Goal: Task Accomplishment & Management: Use online tool/utility

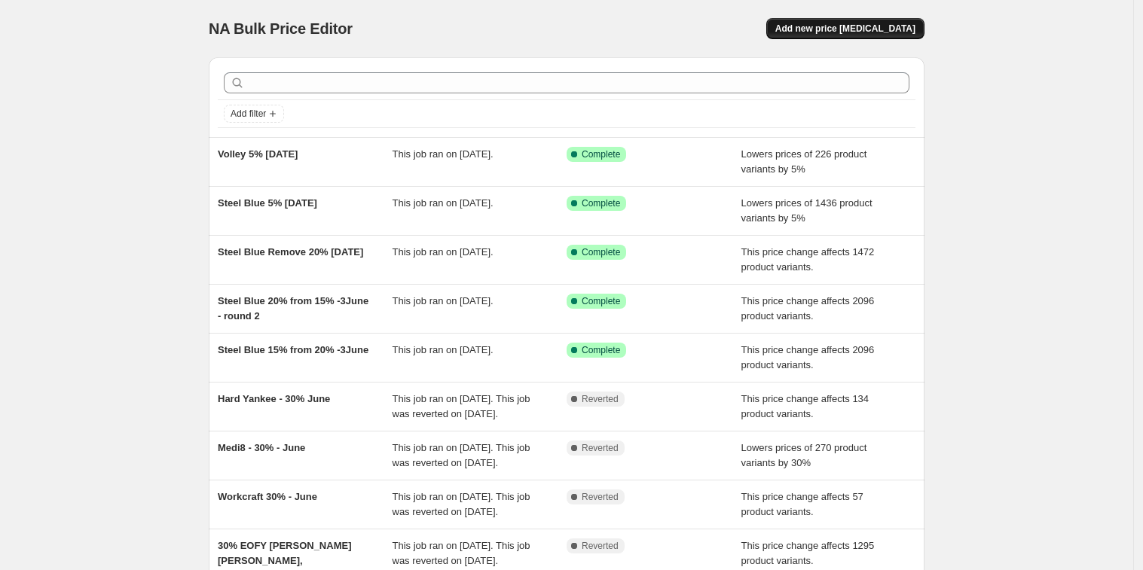
click at [887, 35] on button "Add new price [MEDICAL_DATA]" at bounding box center [845, 28] width 158 height 21
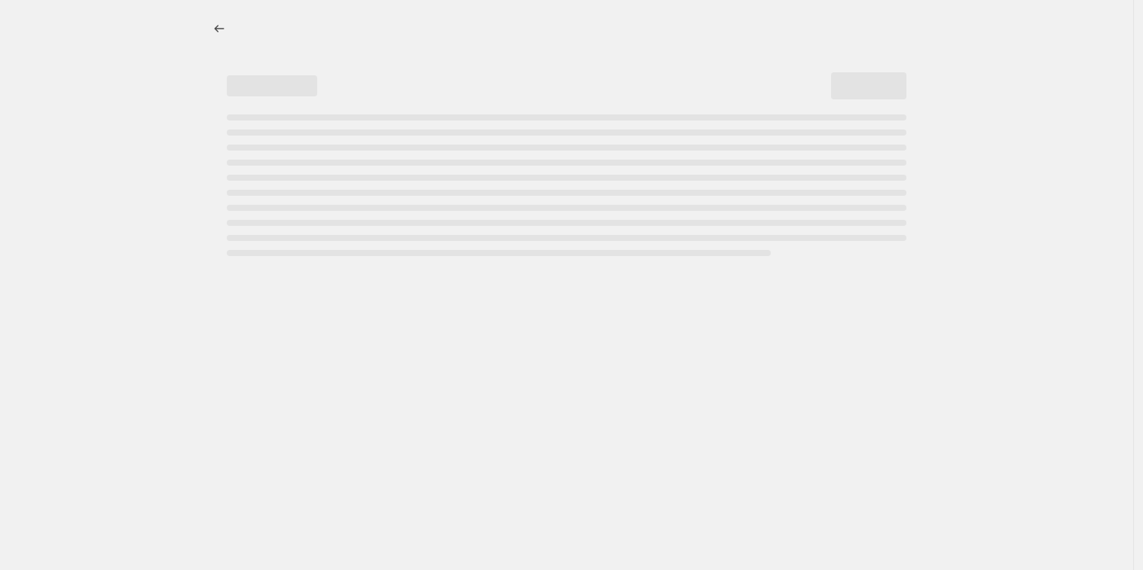
select select "percentage"
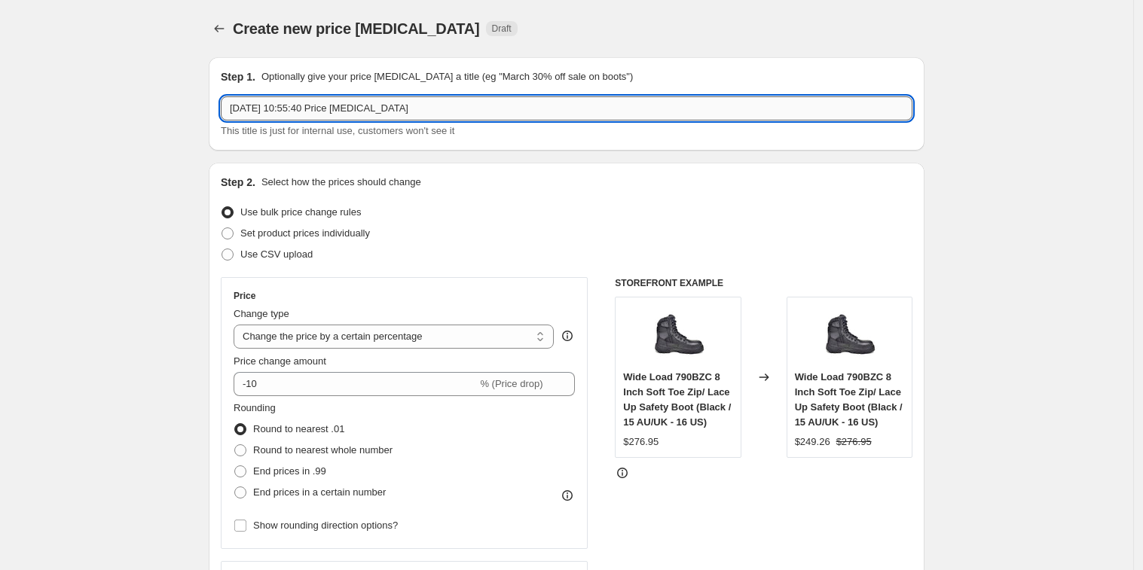
click at [469, 100] on input "1 Sept 2025, 10:55:40 Price change job" at bounding box center [567, 108] width 692 height 24
click at [467, 102] on input "1 Sept 2025, 10:55:40 Price change job" at bounding box center [567, 108] width 692 height 24
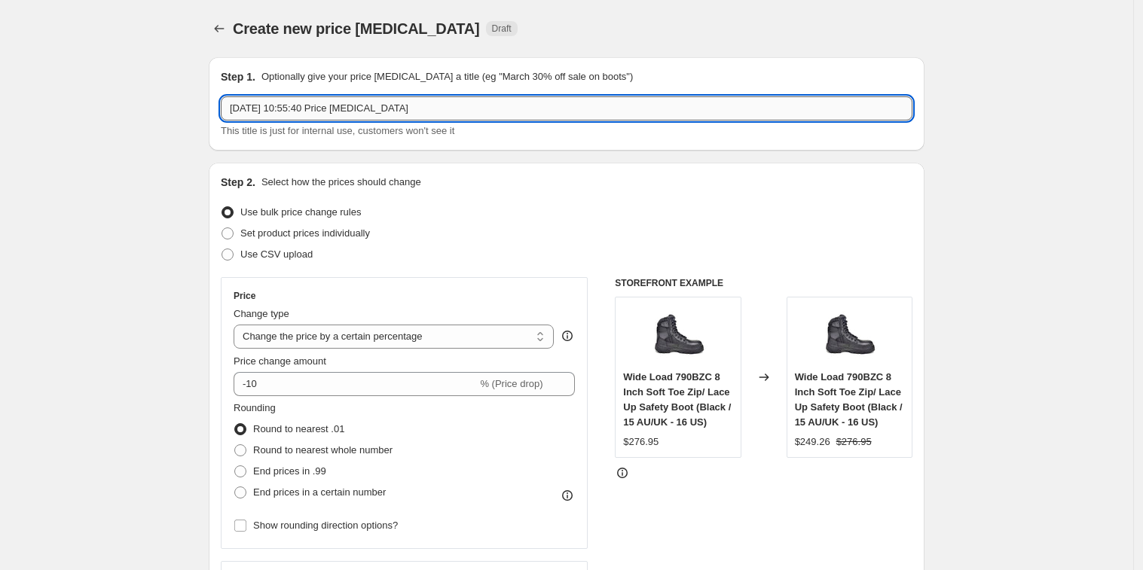
click at [467, 102] on input "1 Sept 2025, 10:55:40 Price change job" at bounding box center [567, 108] width 692 height 24
click at [461, 110] on input "New Balance, Gumboots, Volley, Steel Blue, FXD No discounts" at bounding box center [567, 108] width 692 height 24
click at [235, 109] on input "New Balance, Gumboots, Volley, Steel Blue, FXD - No discounts" at bounding box center [567, 108] width 692 height 24
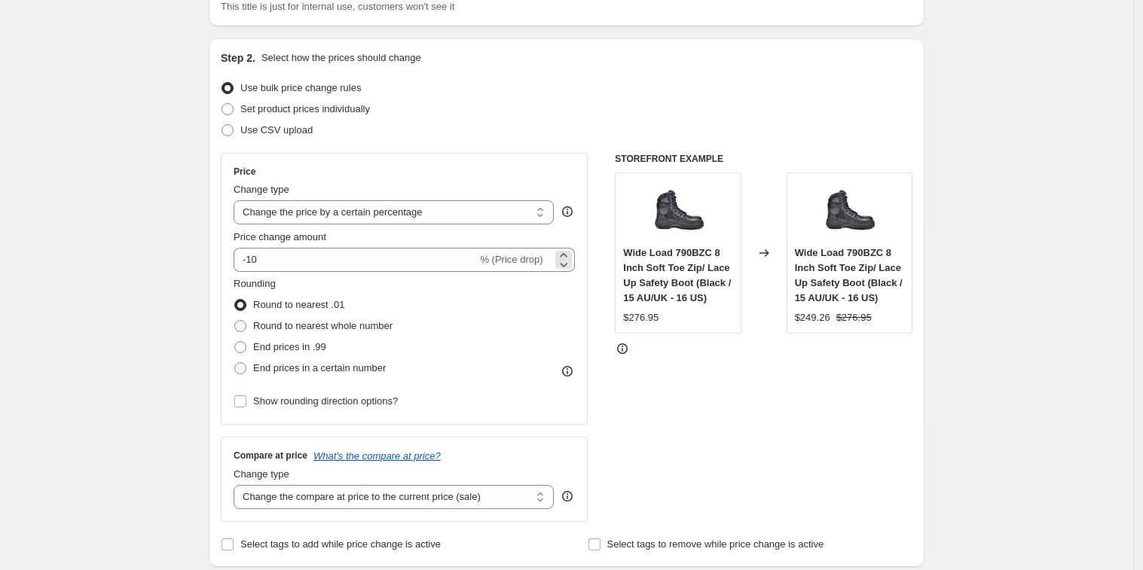
scroll to position [125, 0]
type input "[DATE] - New Balance, Gumboots, Volley, Steel Blue, FXD - No discounts"
click at [460, 208] on select "Change the price to a certain amount Change the price by a certain amount Chang…" at bounding box center [394, 212] width 320 height 24
select select "no_change"
click at [238, 200] on select "Change the price to a certain amount Change the price by a certain amount Chang…" at bounding box center [394, 212] width 320 height 24
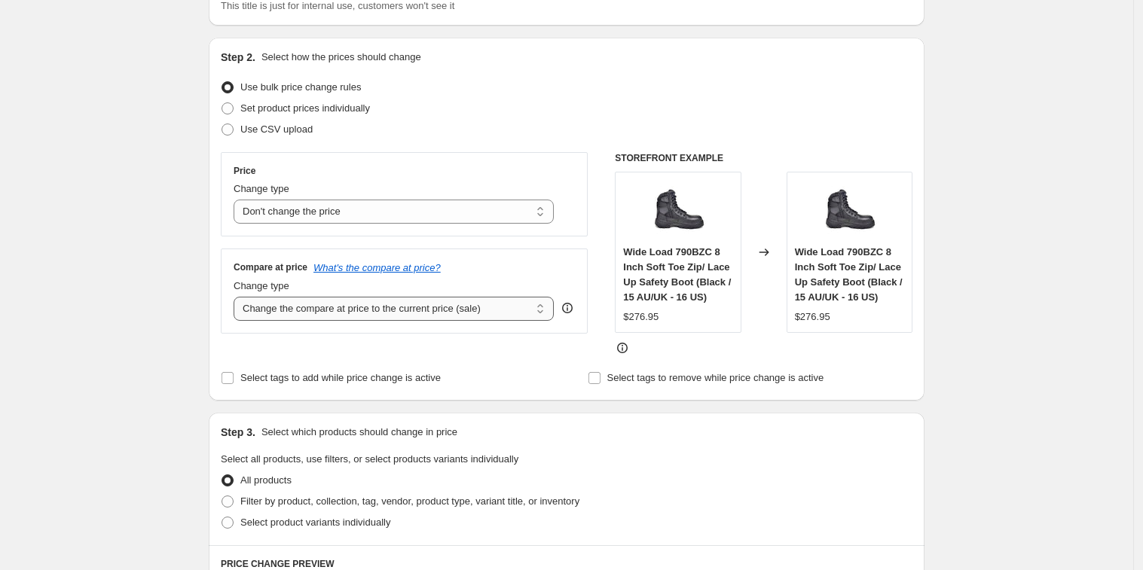
click at [492, 313] on select "Change the compare at price to the current price (sale) Change the compare at p…" at bounding box center [394, 309] width 320 height 24
select select "remove"
click at [238, 297] on select "Change the compare at price to the current price (sale) Change the compare at p…" at bounding box center [394, 309] width 320 height 24
click at [431, 202] on select "Change the price to a certain amount Change the price by a certain amount Chang…" at bounding box center [394, 212] width 320 height 24
select select "ecap"
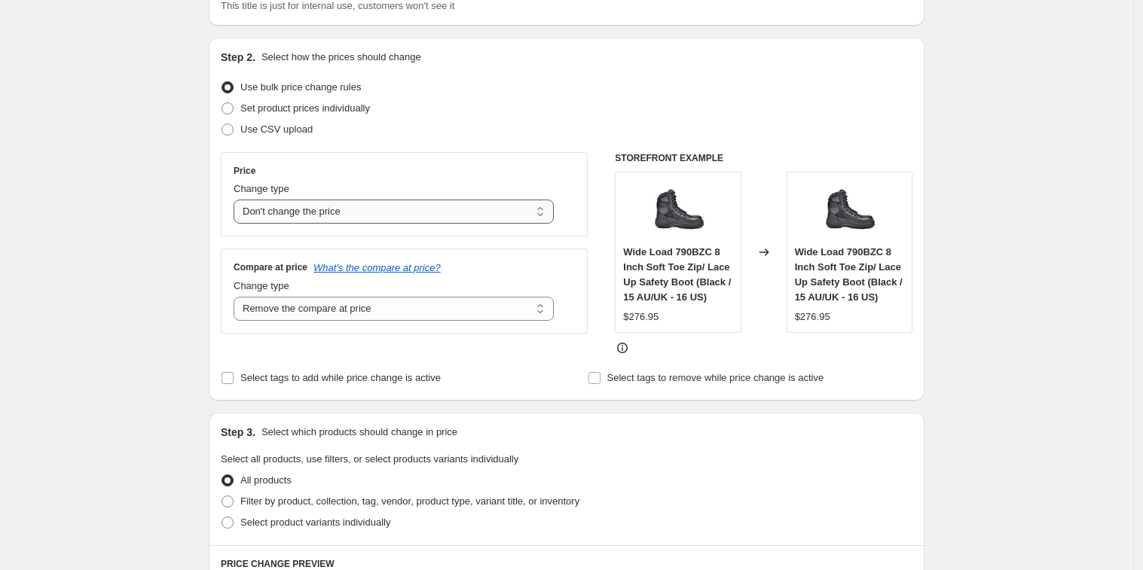
click at [238, 200] on select "Change the price to a certain amount Change the price by a certain amount Chang…" at bounding box center [394, 212] width 320 height 24
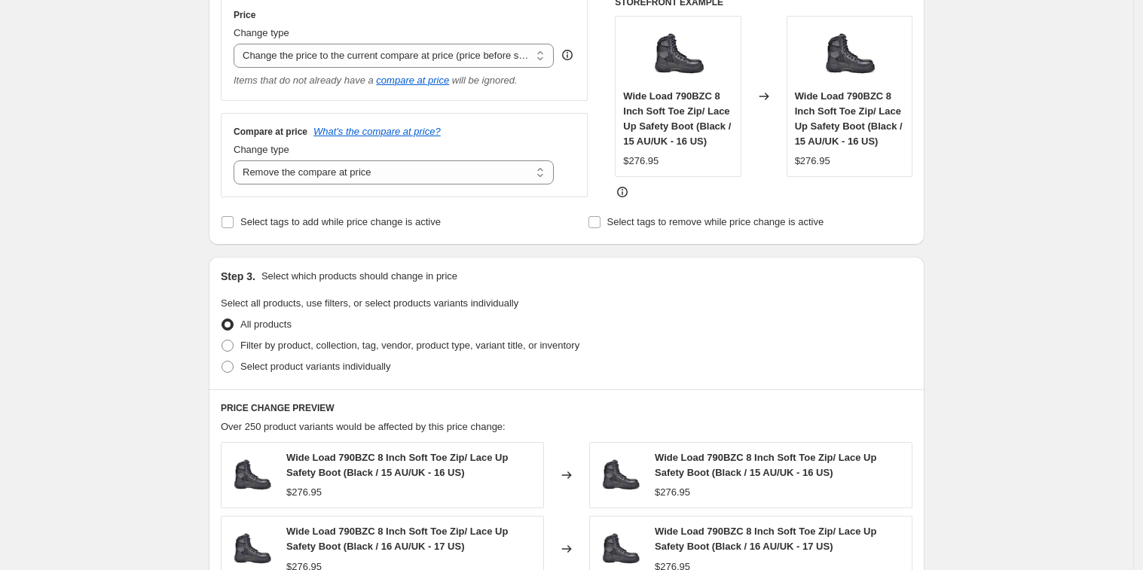
scroll to position [304, 0]
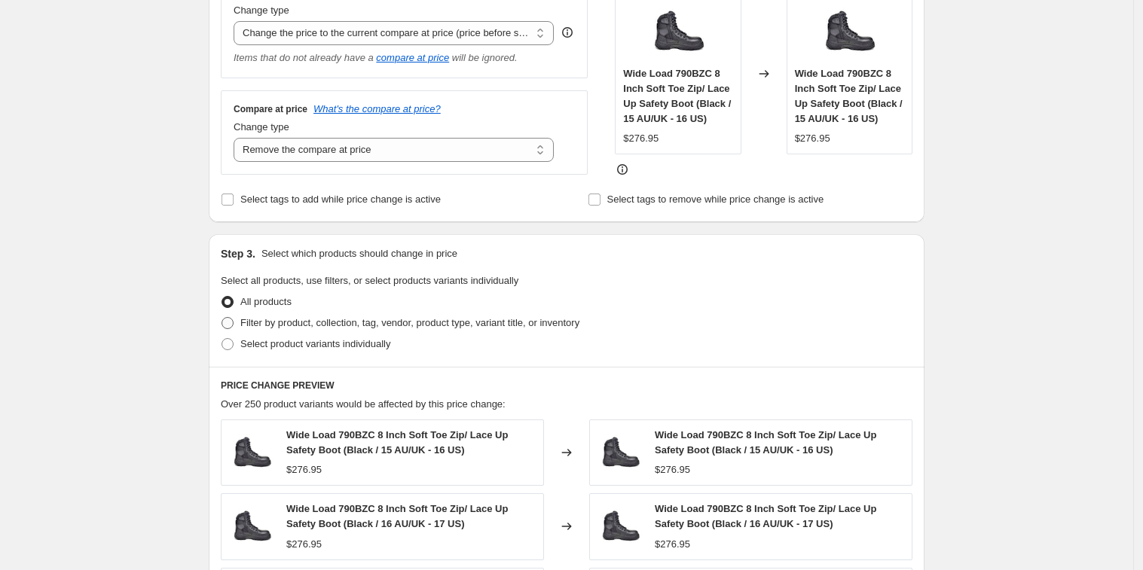
click at [232, 329] on span at bounding box center [228, 323] width 12 height 12
click at [222, 318] on input "Filter by product, collection, tag, vendor, product type, variant title, or inv…" at bounding box center [222, 317] width 1 height 1
radio input "true"
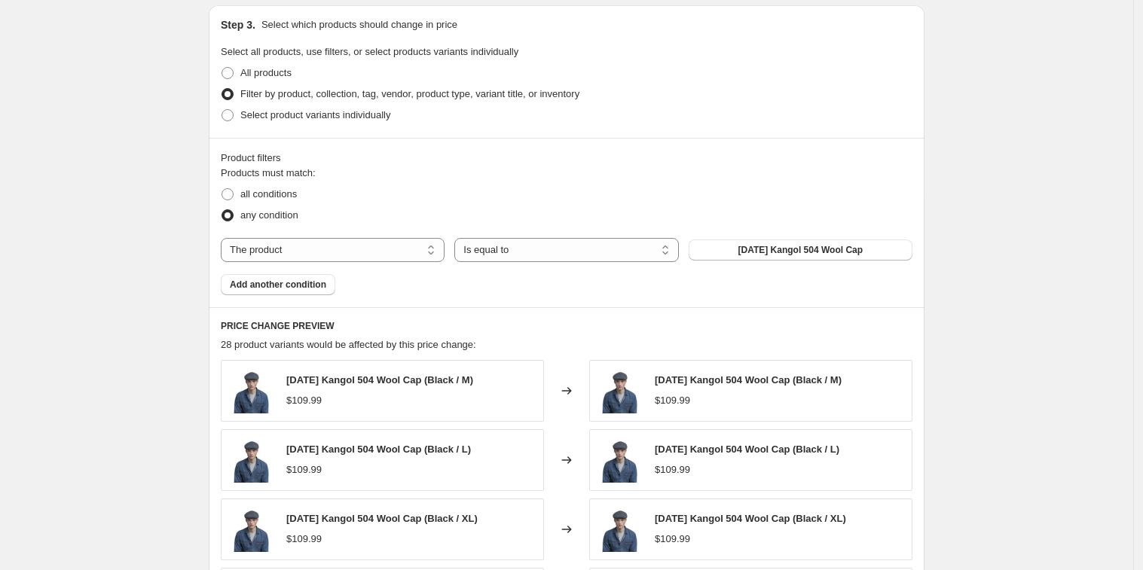
scroll to position [567, 0]
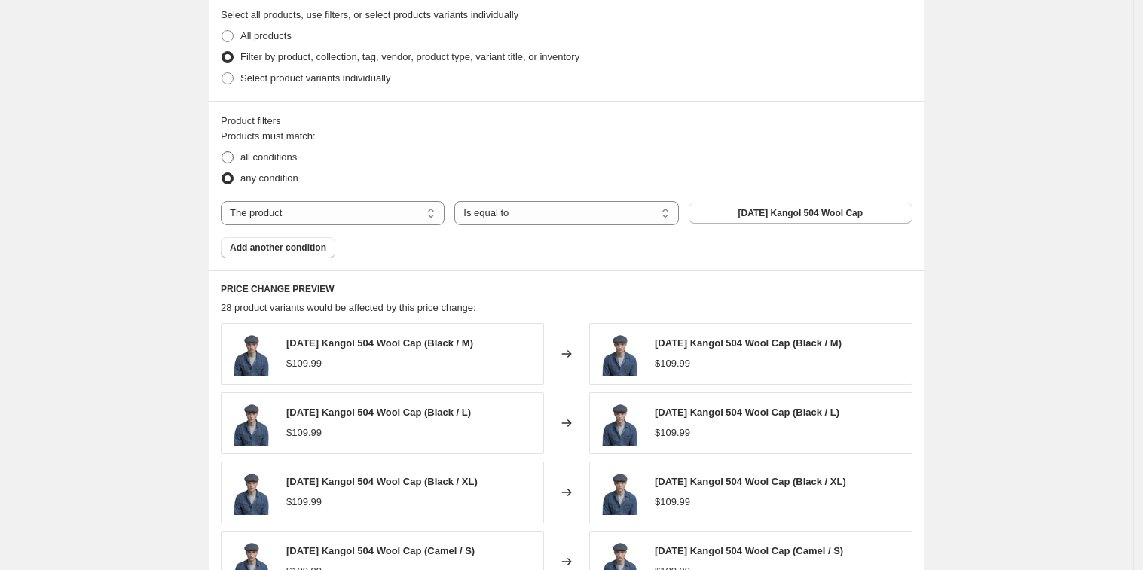
click at [234, 159] on span at bounding box center [228, 157] width 12 height 12
click at [222, 152] on input "all conditions" at bounding box center [222, 151] width 1 height 1
radio input "true"
click at [234, 178] on span at bounding box center [228, 179] width 12 height 12
click at [222, 173] on input "any condition" at bounding box center [222, 173] width 1 height 1
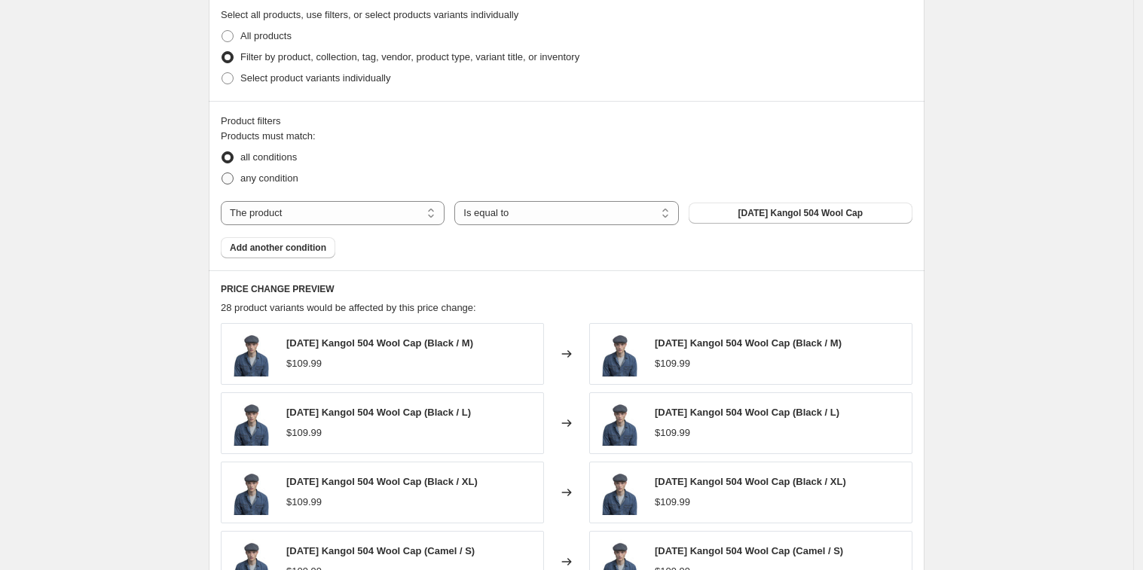
radio input "true"
click at [399, 222] on select "The product The product's collection The product's tag The product's vendor The…" at bounding box center [333, 213] width 224 height 24
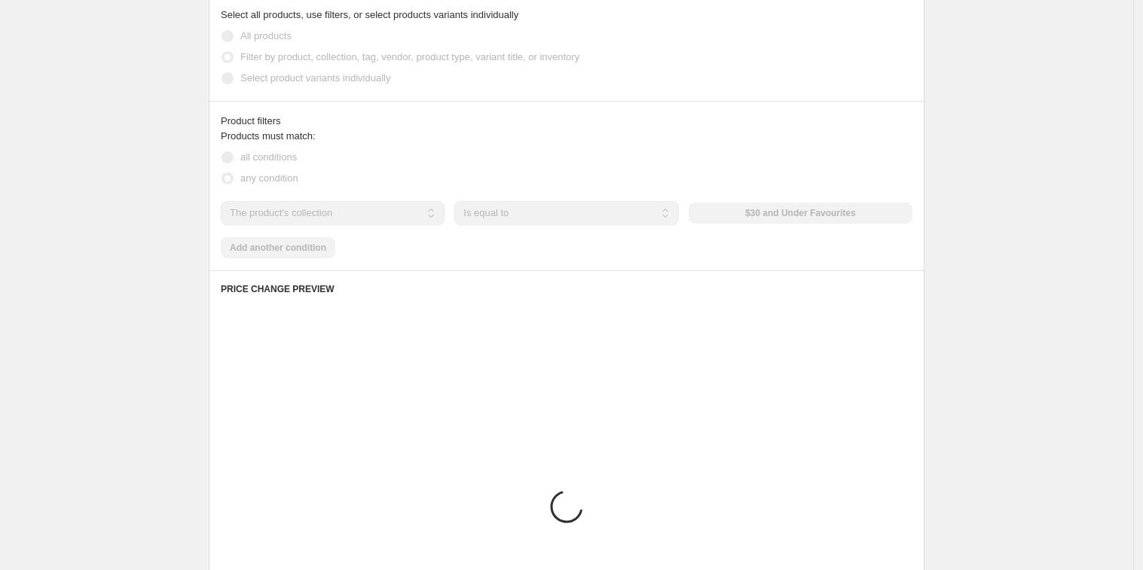
scroll to position [570, 0]
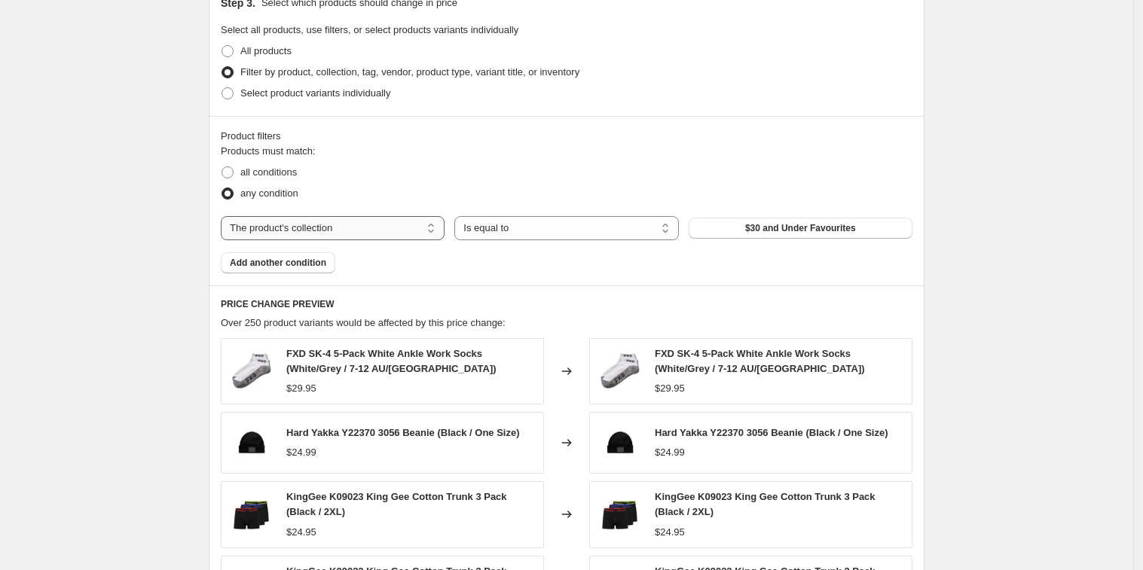
click at [390, 220] on select "The product The product's collection The product's tag The product's vendor The…" at bounding box center [333, 228] width 224 height 24
select select "vendor"
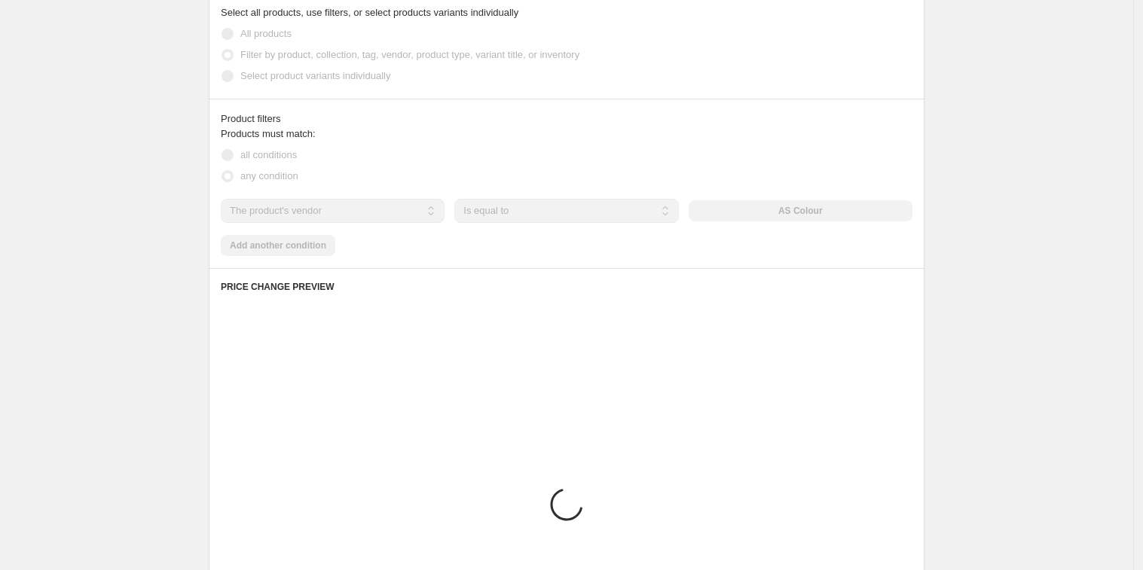
scroll to position [567, 0]
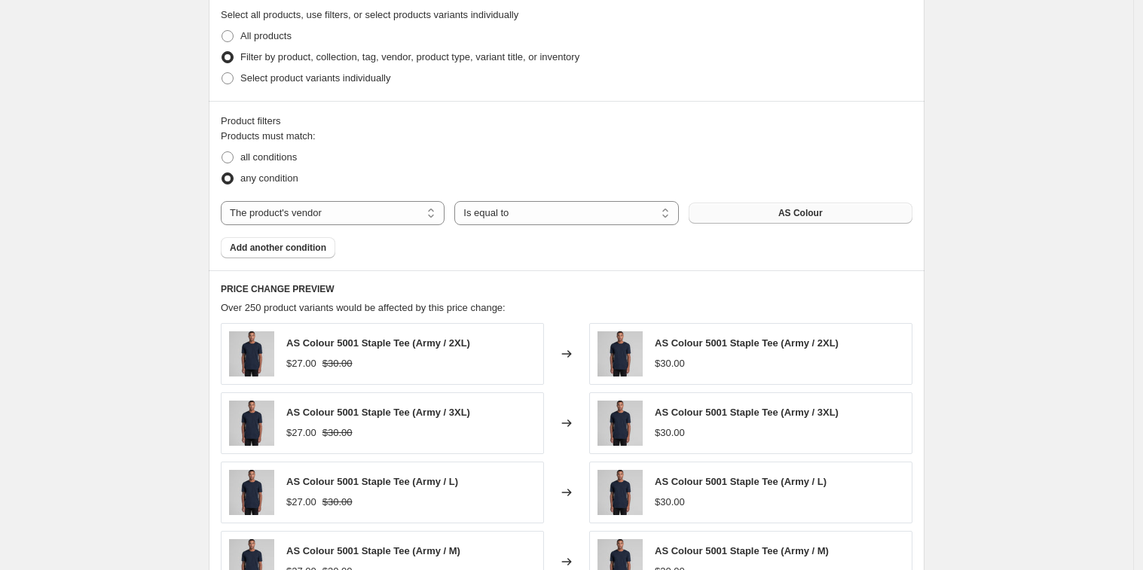
click at [800, 212] on span "AS Colour" at bounding box center [800, 213] width 44 height 12
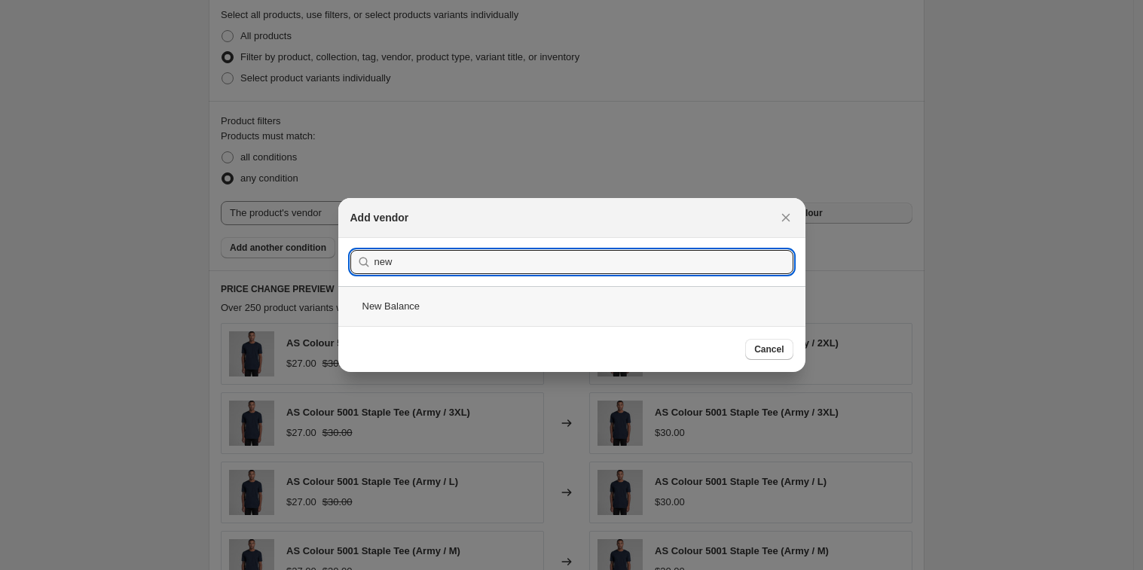
type input "new"
click at [402, 307] on div "New Balance" at bounding box center [571, 306] width 467 height 40
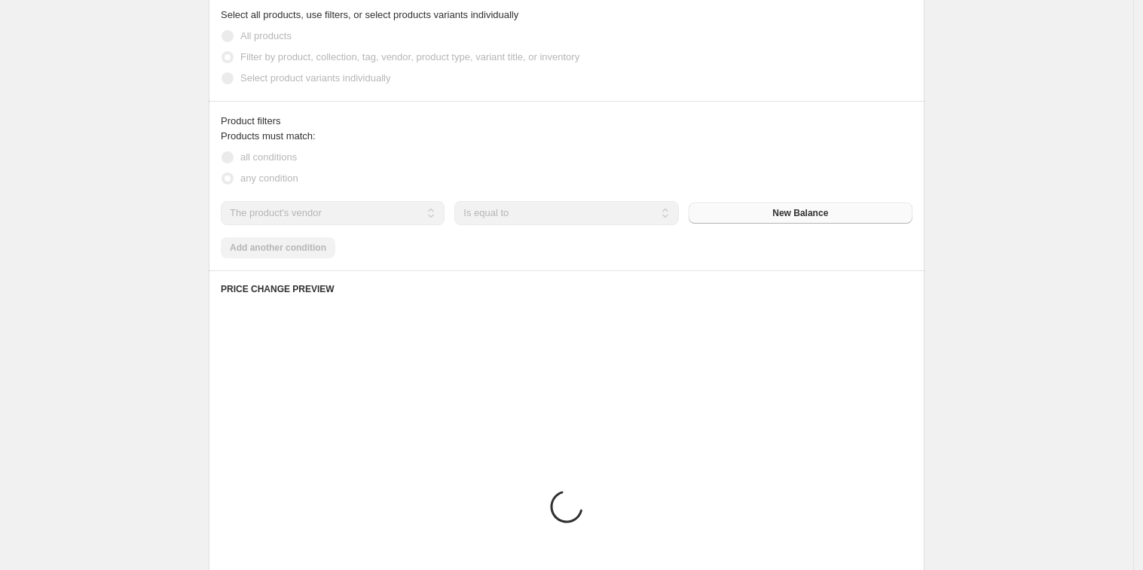
scroll to position [585, 0]
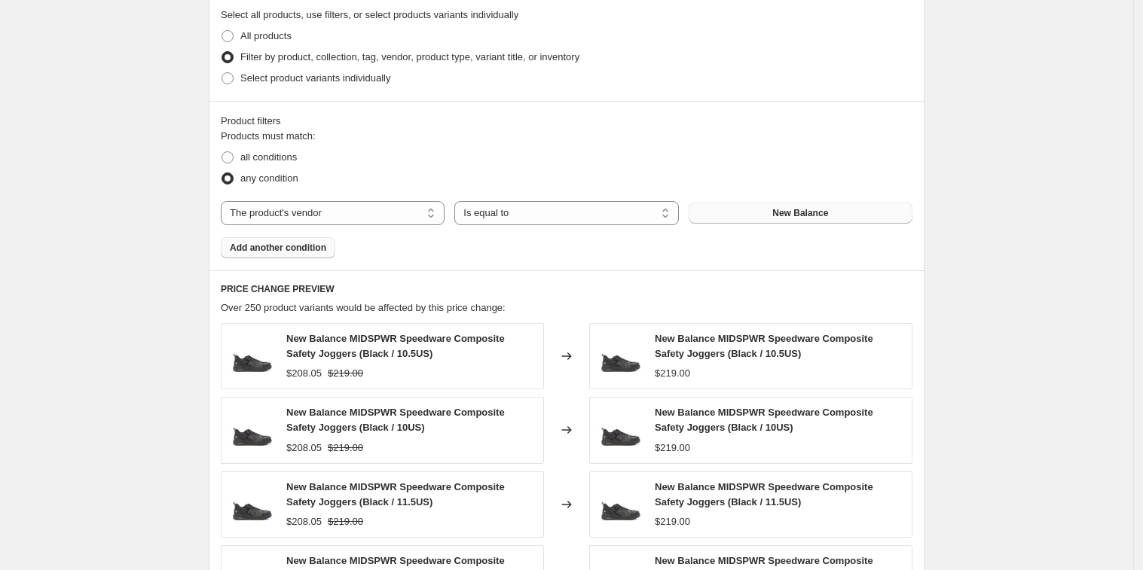
click at [295, 249] on span "Add another condition" at bounding box center [278, 248] width 96 height 12
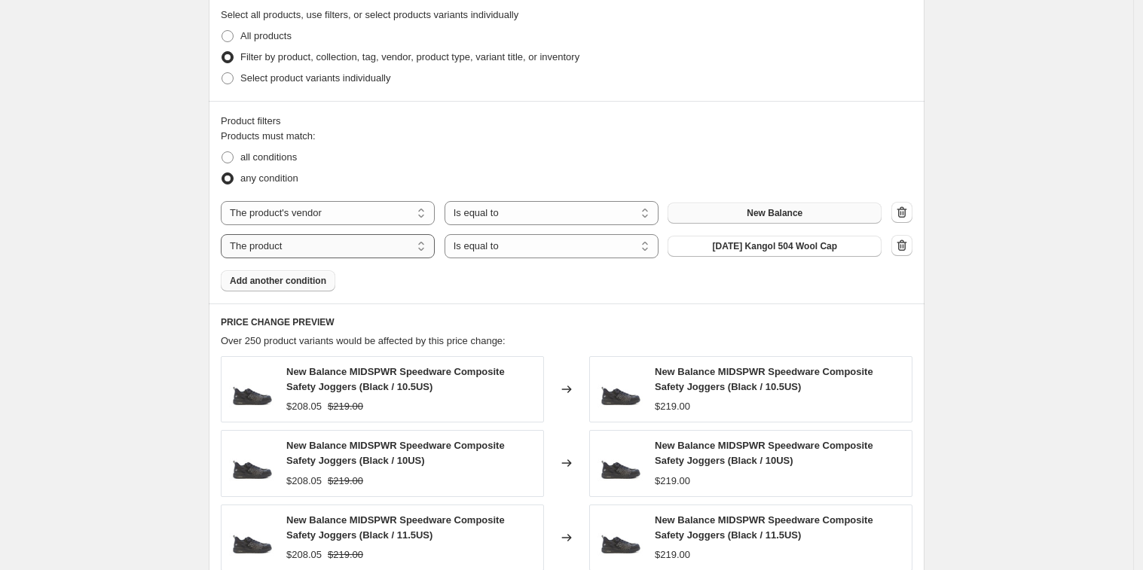
click at [393, 246] on select "The product The product's collection The product's tag The product's vendor The…" at bounding box center [328, 246] width 214 height 24
select select "vendor"
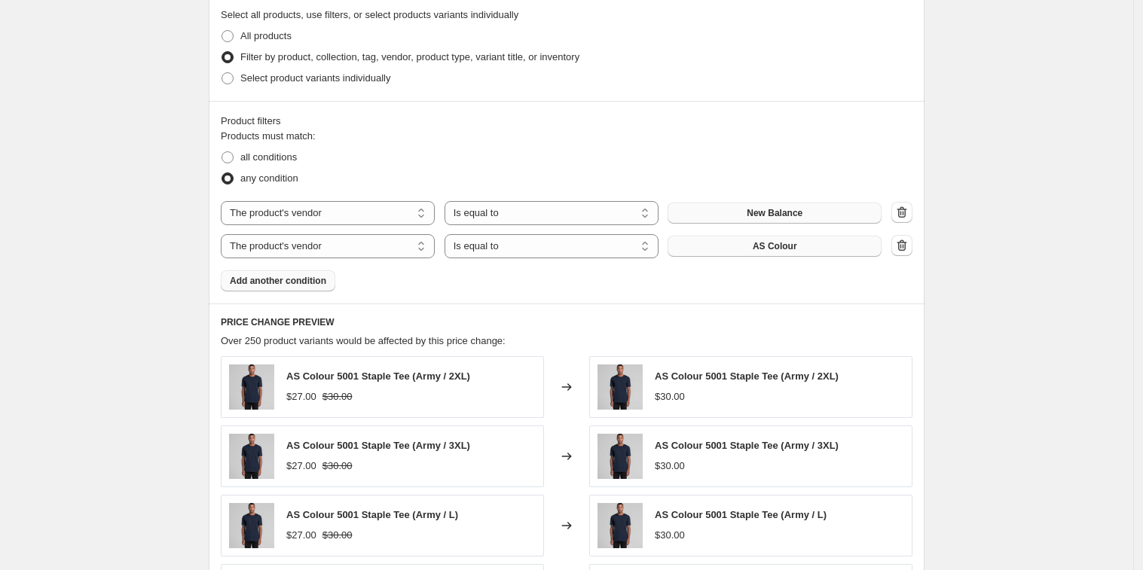
click at [750, 252] on button "AS Colour" at bounding box center [775, 246] width 214 height 21
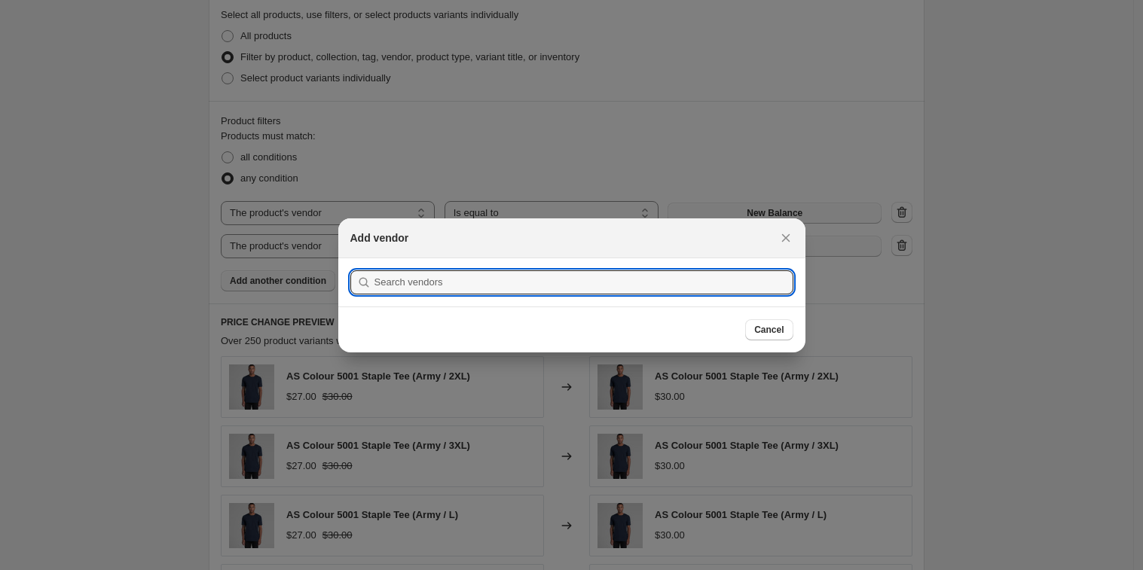
scroll to position [0, 0]
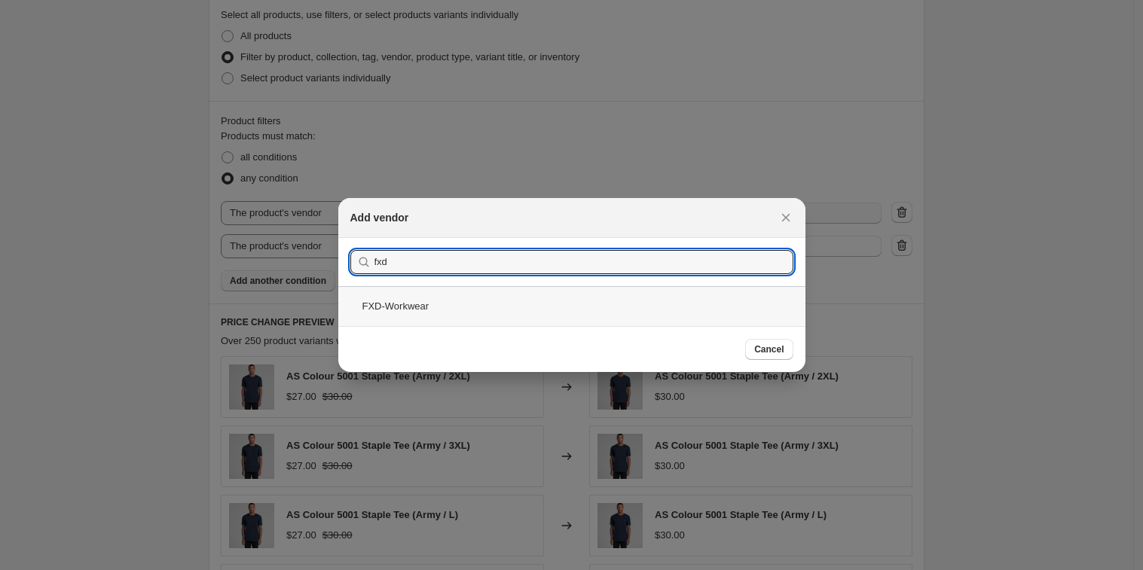
type input "fxd"
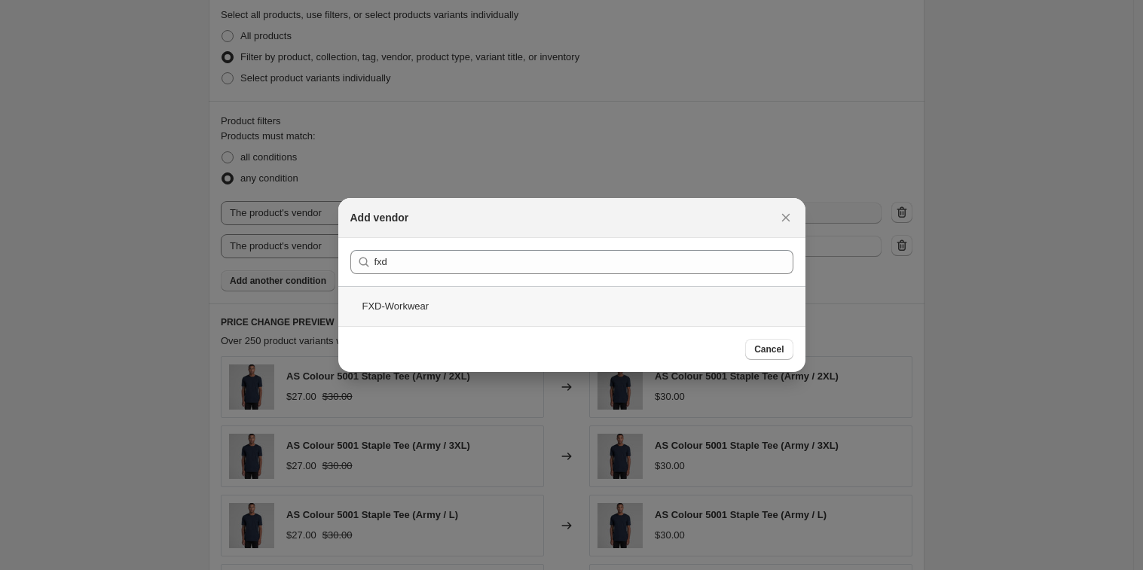
click at [396, 310] on div "FXD-Workwear" at bounding box center [571, 306] width 467 height 40
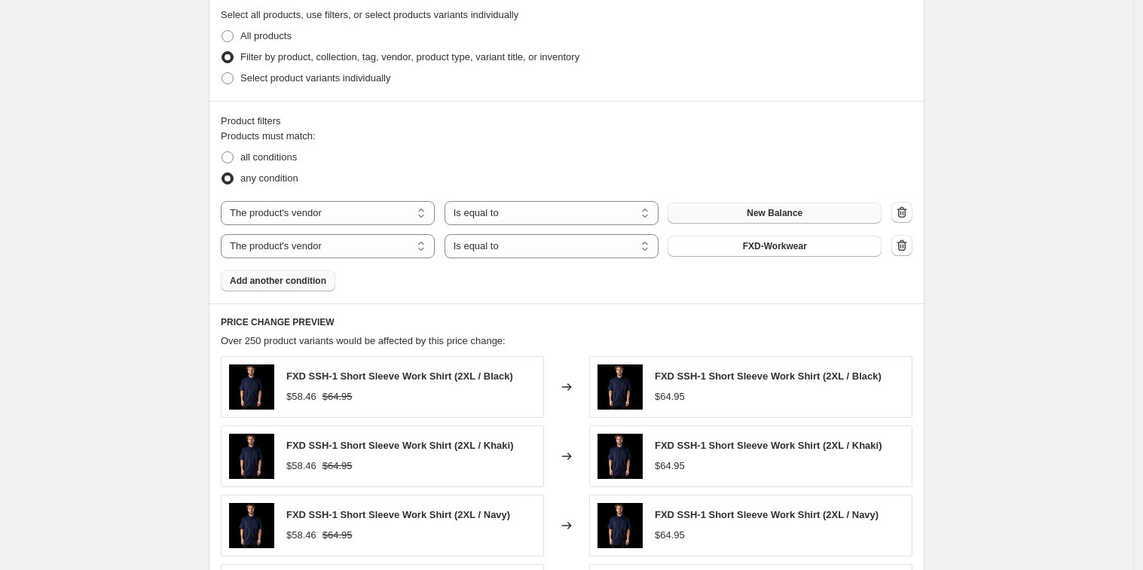
click at [301, 275] on span "Add another condition" at bounding box center [278, 281] width 96 height 12
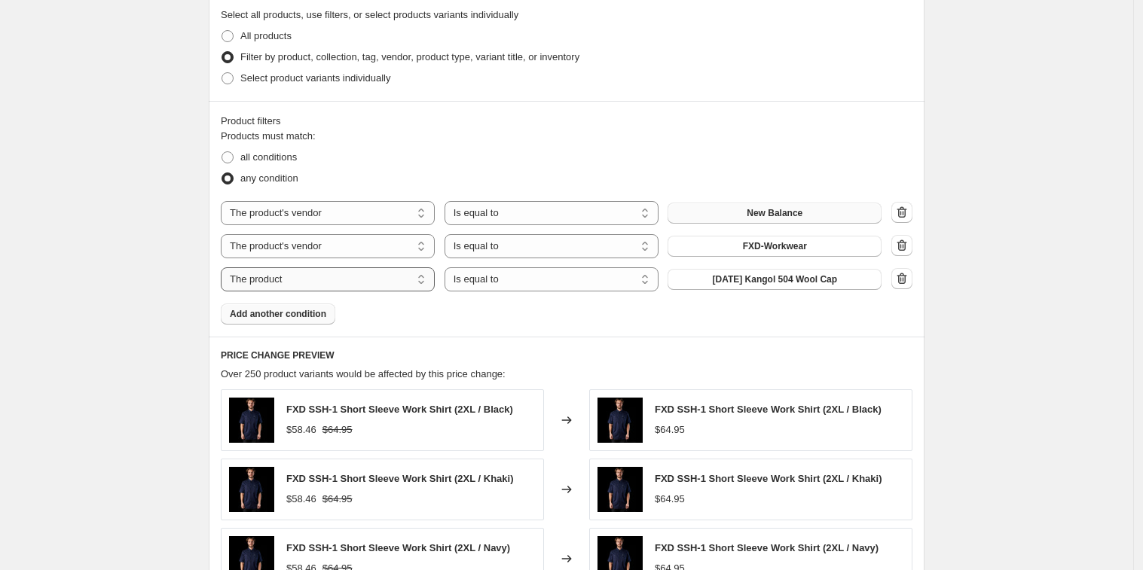
click at [360, 285] on select "The product The product's collection The product's tag The product's vendor The…" at bounding box center [328, 280] width 214 height 24
select select "vendor"
click at [754, 283] on button "AS Colour" at bounding box center [775, 279] width 214 height 21
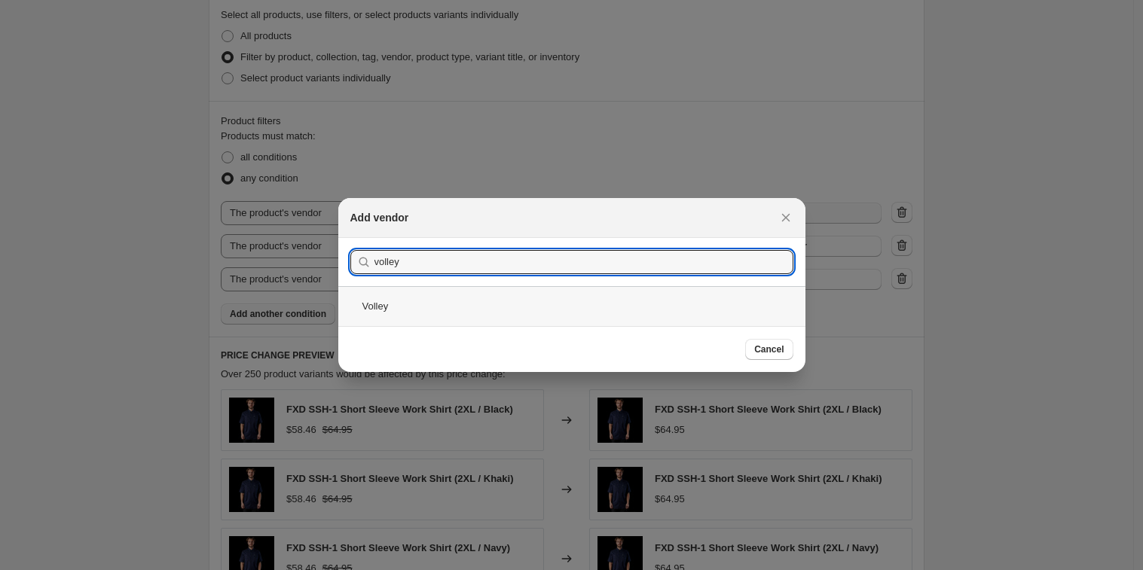
type input "volley"
click at [516, 303] on div "Volley" at bounding box center [571, 306] width 467 height 40
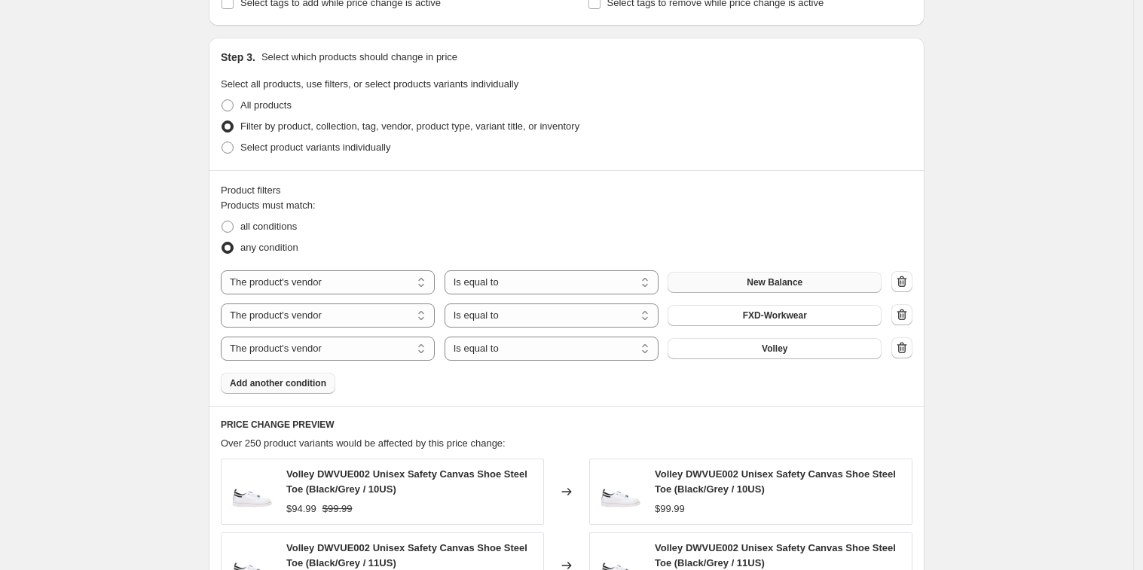
scroll to position [505, 0]
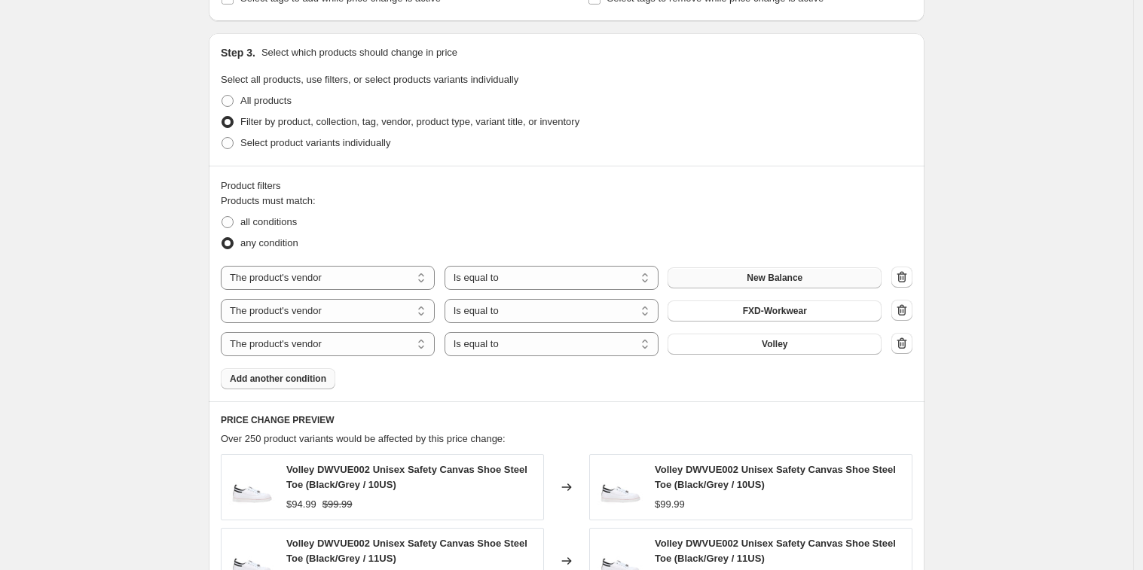
click at [301, 385] on button "Add another condition" at bounding box center [278, 378] width 115 height 21
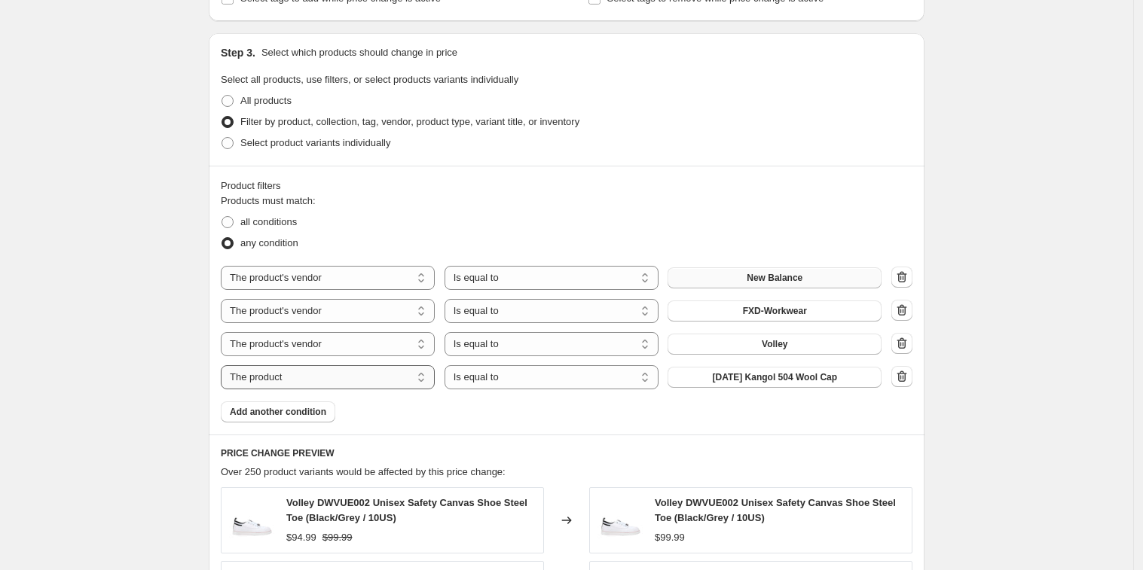
click at [396, 378] on select "The product The product's collection The product's tag The product's vendor The…" at bounding box center [328, 377] width 214 height 24
select select "vendor"
click at [722, 382] on button "AS Colour" at bounding box center [775, 377] width 214 height 21
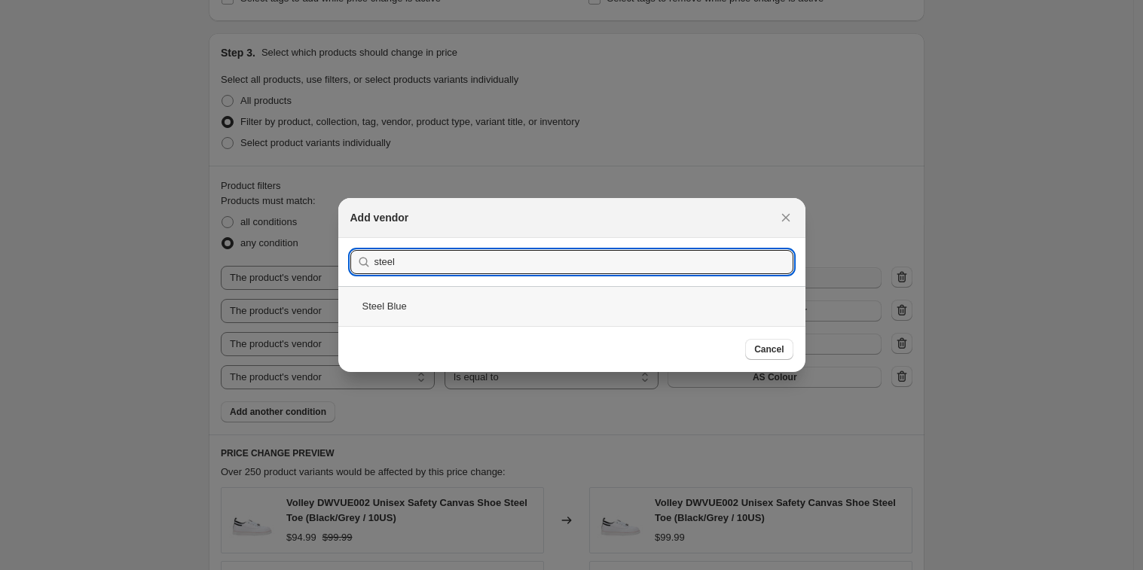
type input "steel"
click at [419, 314] on div "Steel Blue" at bounding box center [571, 306] width 467 height 40
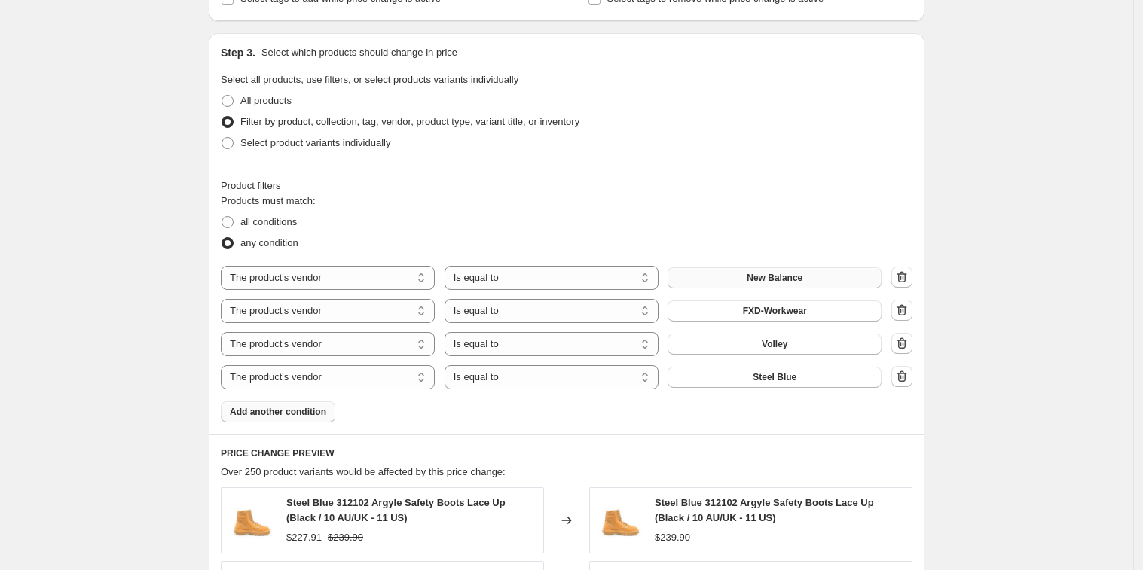
click at [311, 416] on span "Add another condition" at bounding box center [278, 412] width 96 height 12
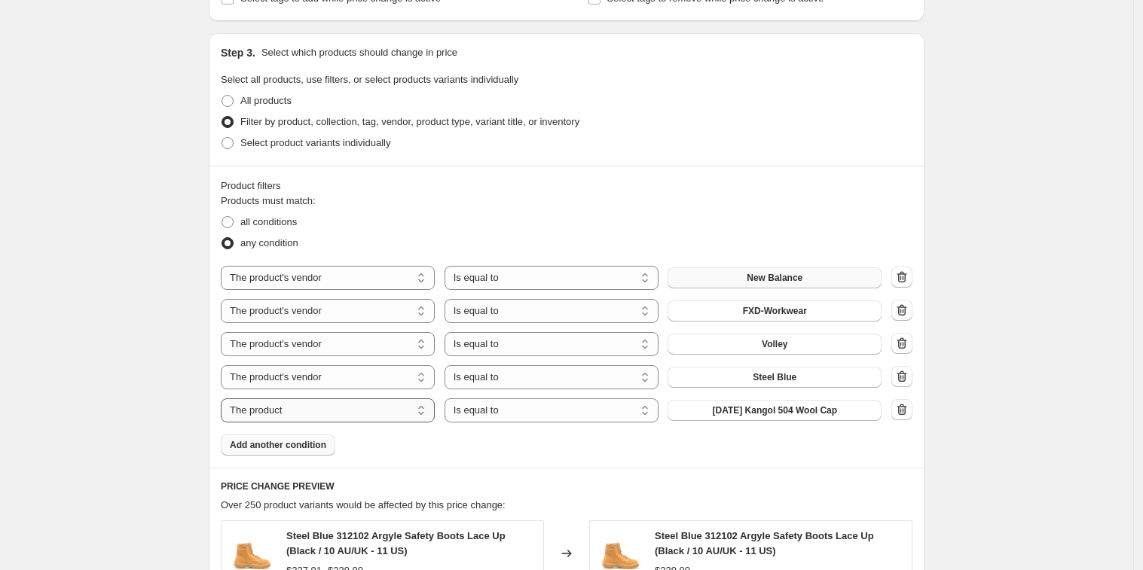
click at [356, 408] on select "The product The product's collection The product's tag The product's vendor The…" at bounding box center [328, 411] width 214 height 24
select select "collection"
click at [754, 412] on span "$30 and Under Favourites" at bounding box center [775, 411] width 111 height 12
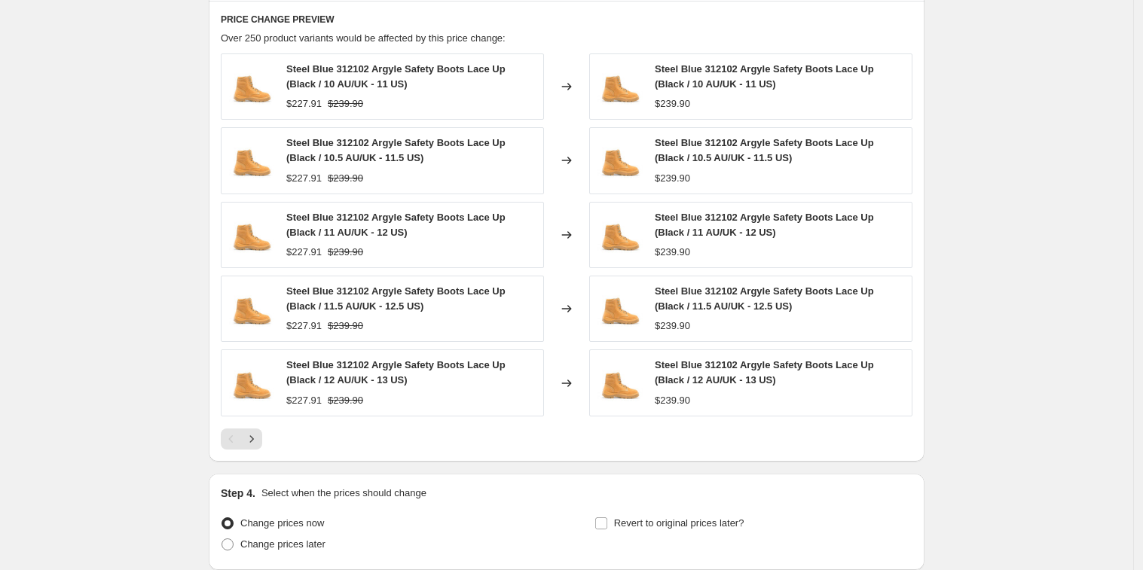
scroll to position [1036, 0]
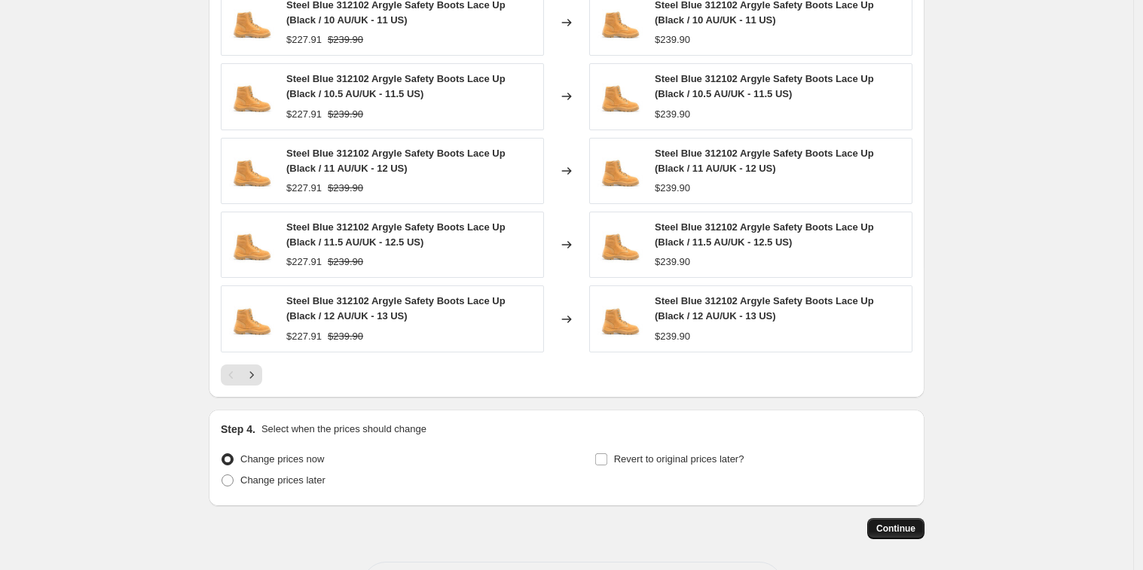
click at [911, 527] on span "Continue" at bounding box center [895, 529] width 39 height 12
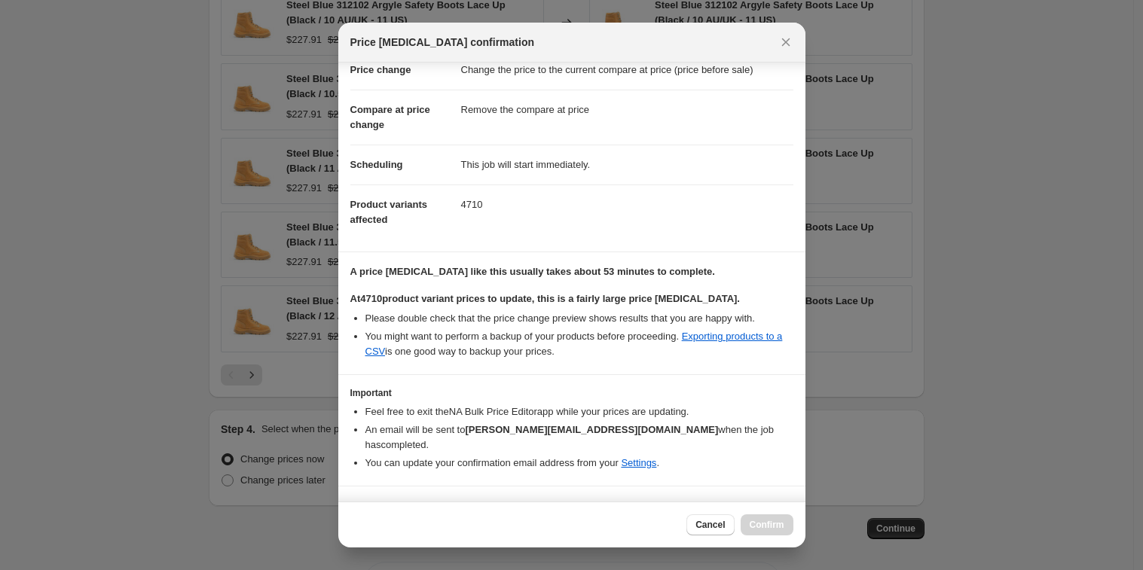
scroll to position [84, 0]
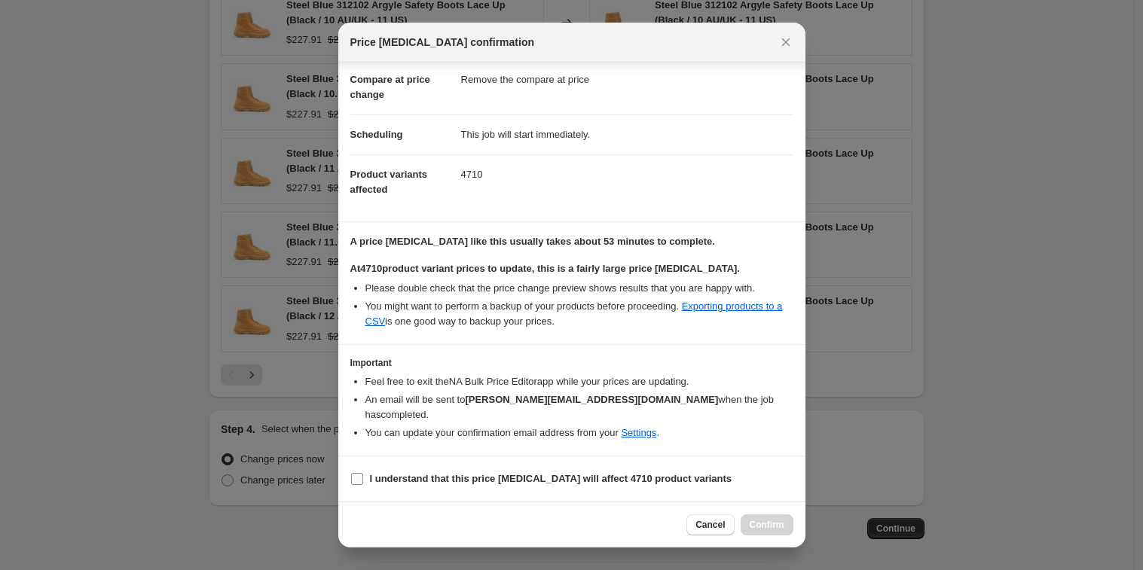
click at [359, 485] on input "I understand that this price change job will affect 4710 product variants" at bounding box center [357, 479] width 12 height 12
checkbox input "true"
click at [758, 524] on span "Confirm" at bounding box center [767, 525] width 35 height 12
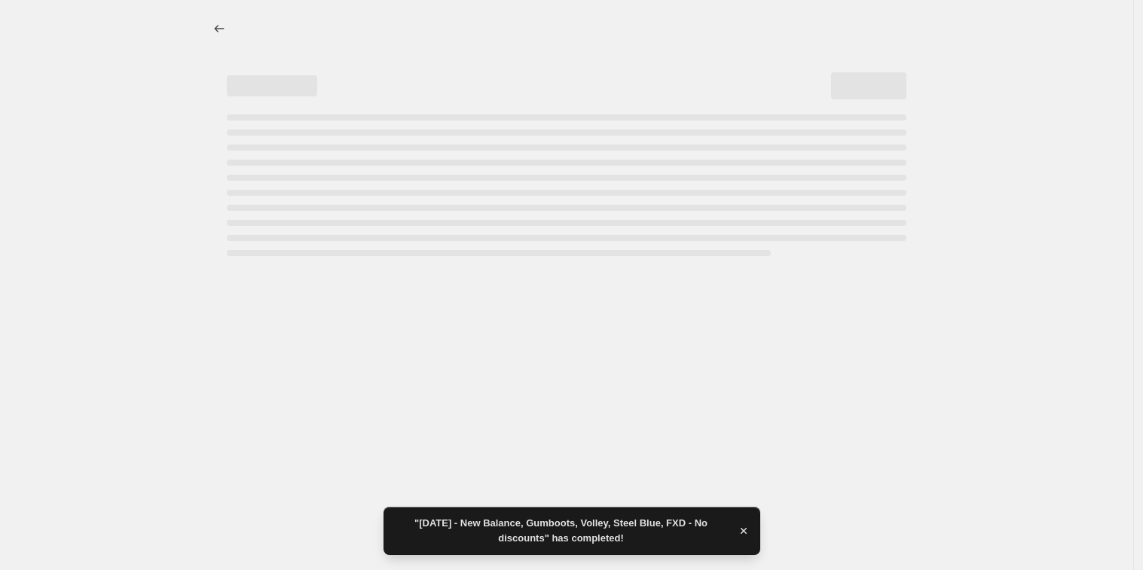
select select "ecap"
select select "remove"
select select "vendor"
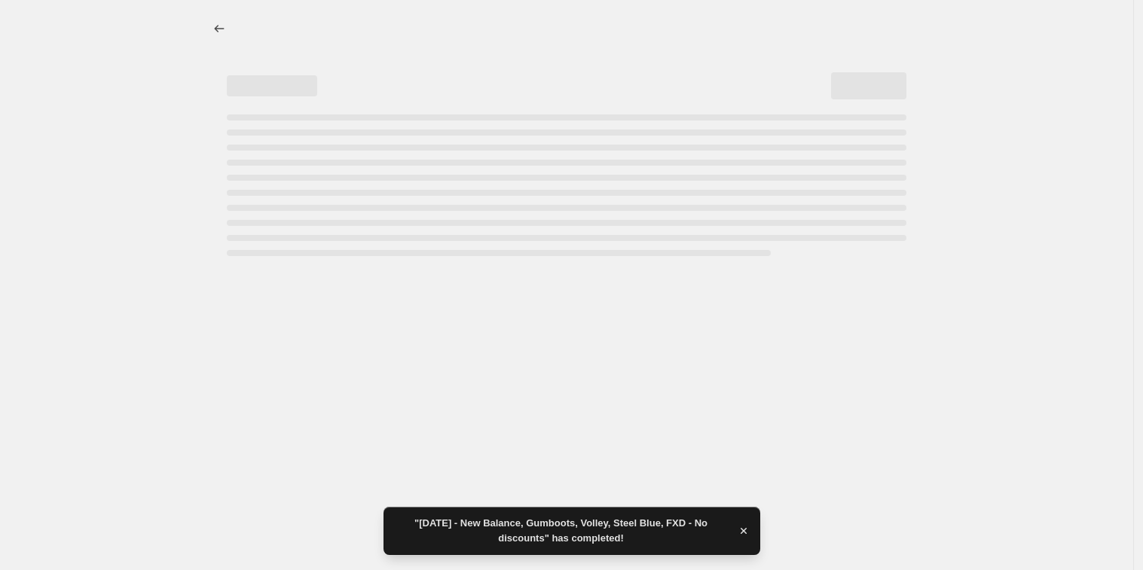
select select "vendor"
select select "collection"
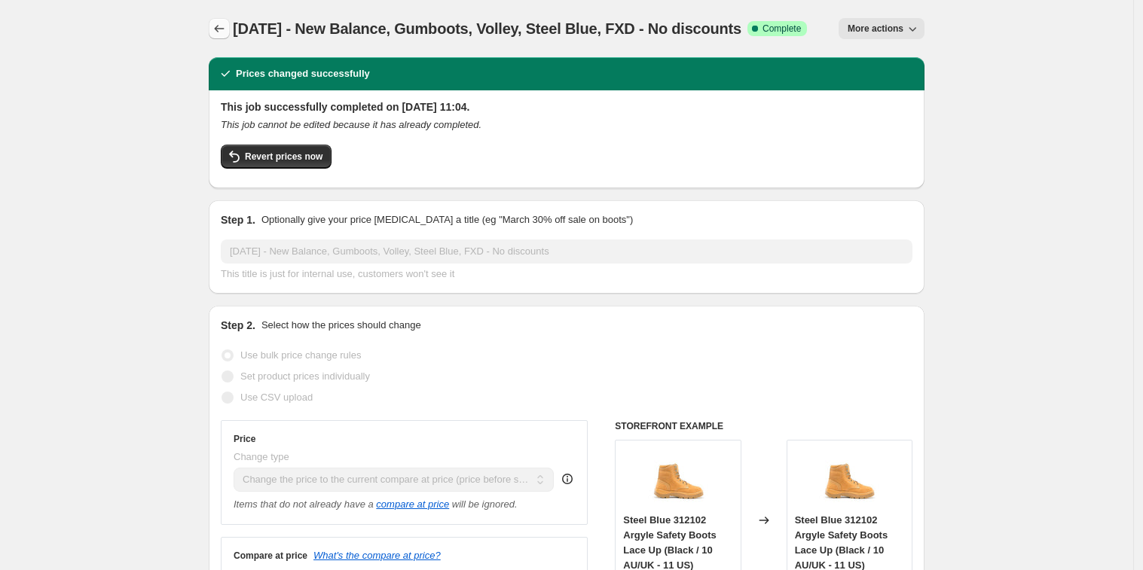
click at [230, 29] on button "Price change jobs" at bounding box center [219, 28] width 21 height 21
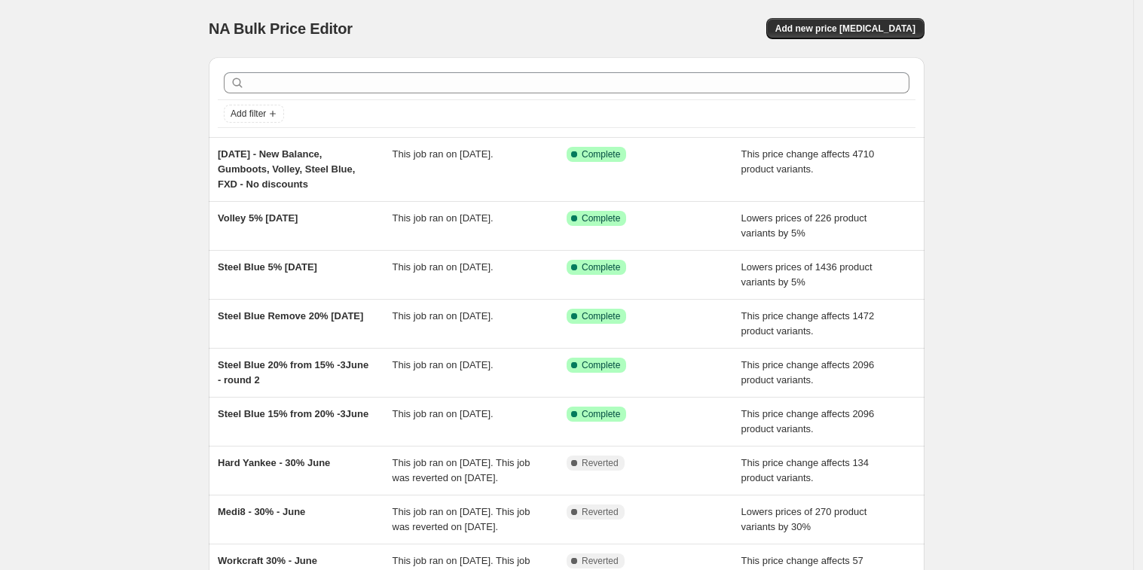
click at [1024, 170] on div "NA Bulk Price Editor. This page is ready NA Bulk Price Editor Add new price cha…" at bounding box center [566, 403] width 1133 height 806
click at [916, 31] on span "Add new price [MEDICAL_DATA]" at bounding box center [845, 29] width 140 height 12
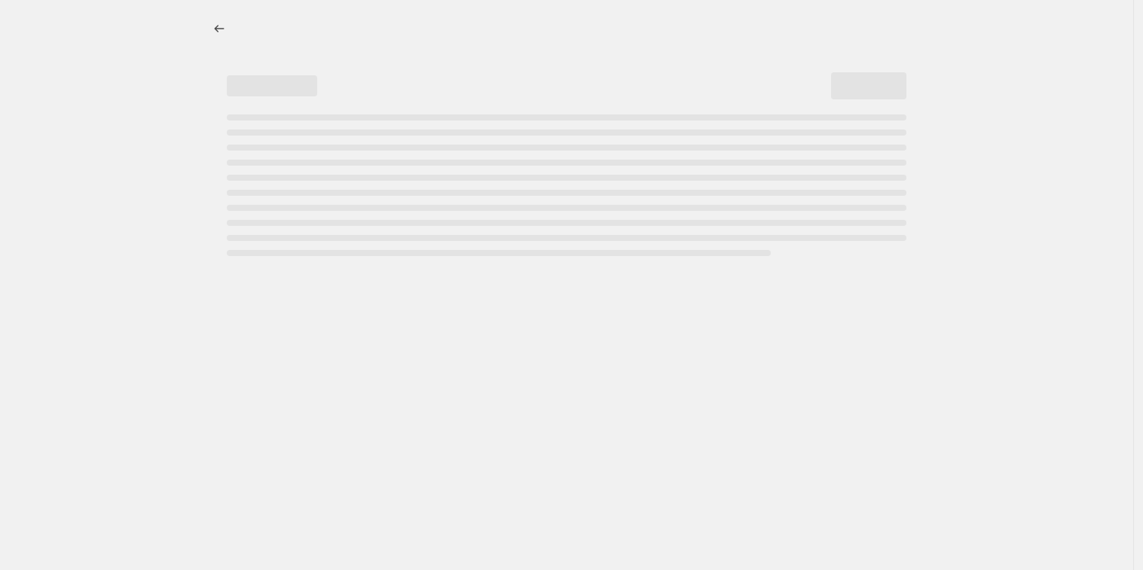
select select "percentage"
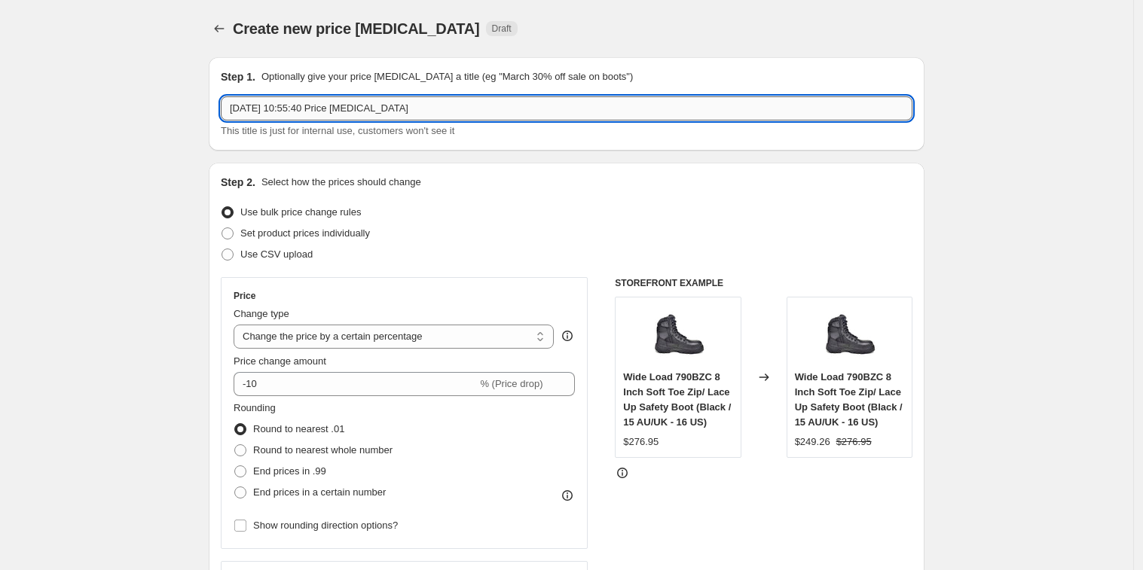
click at [517, 111] on input "1 Sept 2025, 10:55:40 Price change job" at bounding box center [567, 108] width 692 height 24
type input "W"
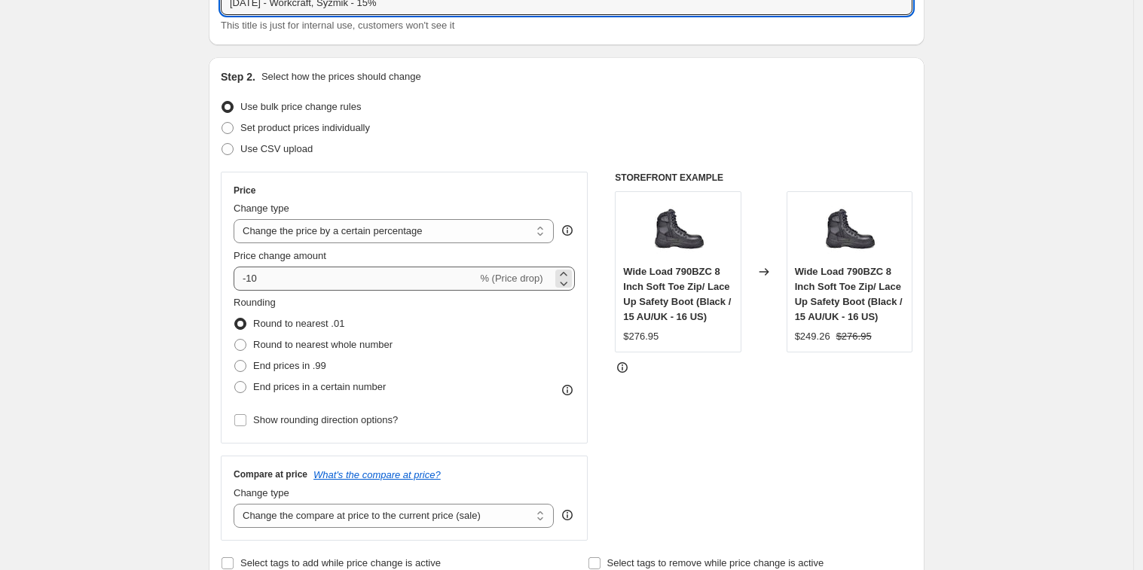
scroll to position [112, 0]
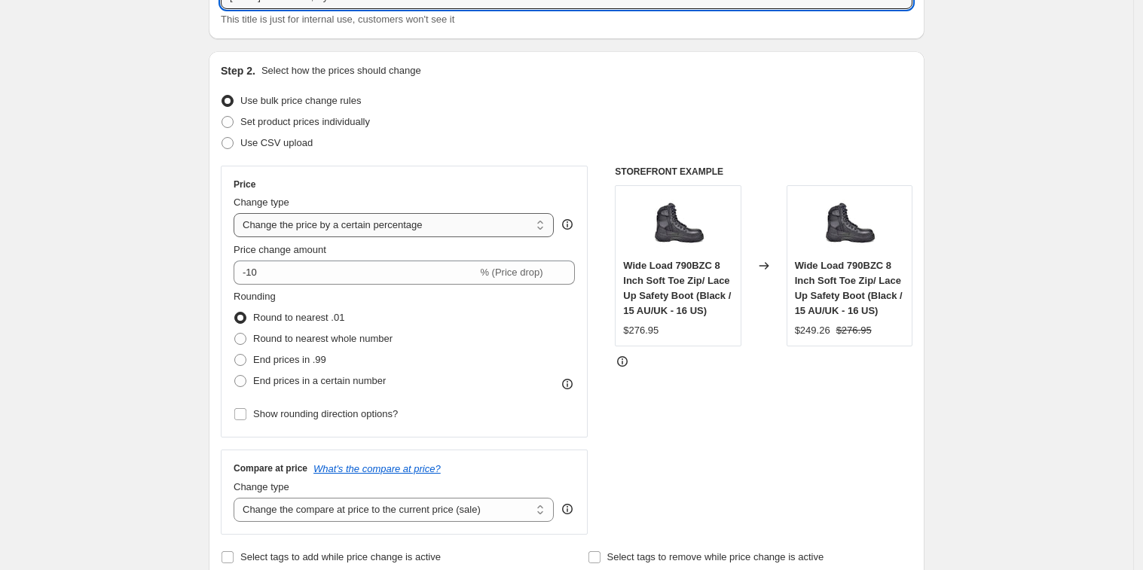
type input "[DATE] - Workcraft, Syzmik - 15%"
click at [463, 231] on select "Change the price to a certain amount Change the price by a certain amount Chang…" at bounding box center [394, 225] width 320 height 24
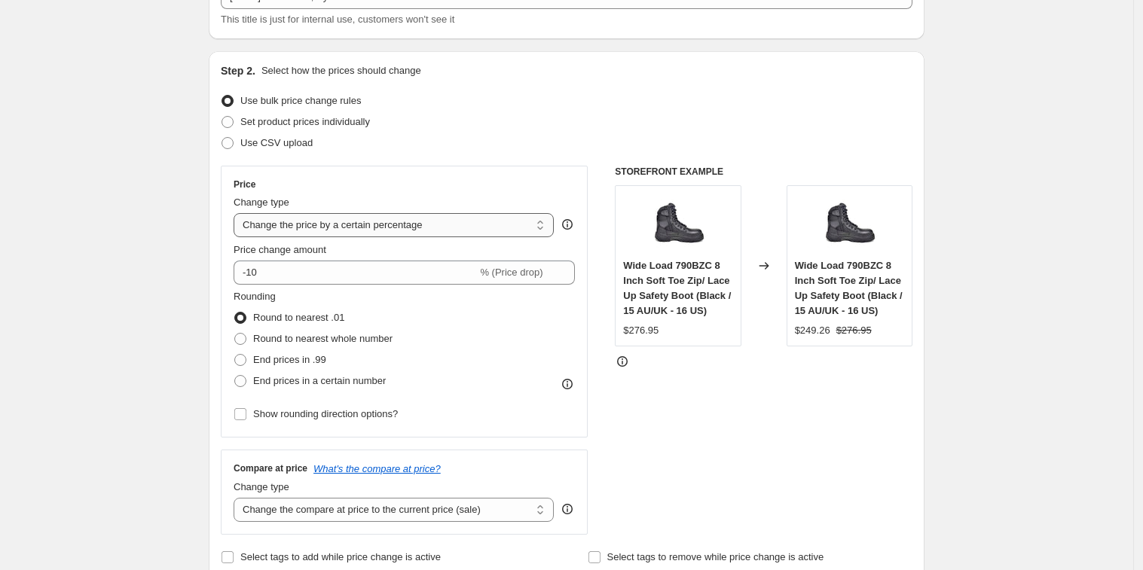
select select "pcap"
click at [238, 213] on select "Change the price to a certain amount Change the price by a certain amount Chang…" at bounding box center [394, 225] width 320 height 24
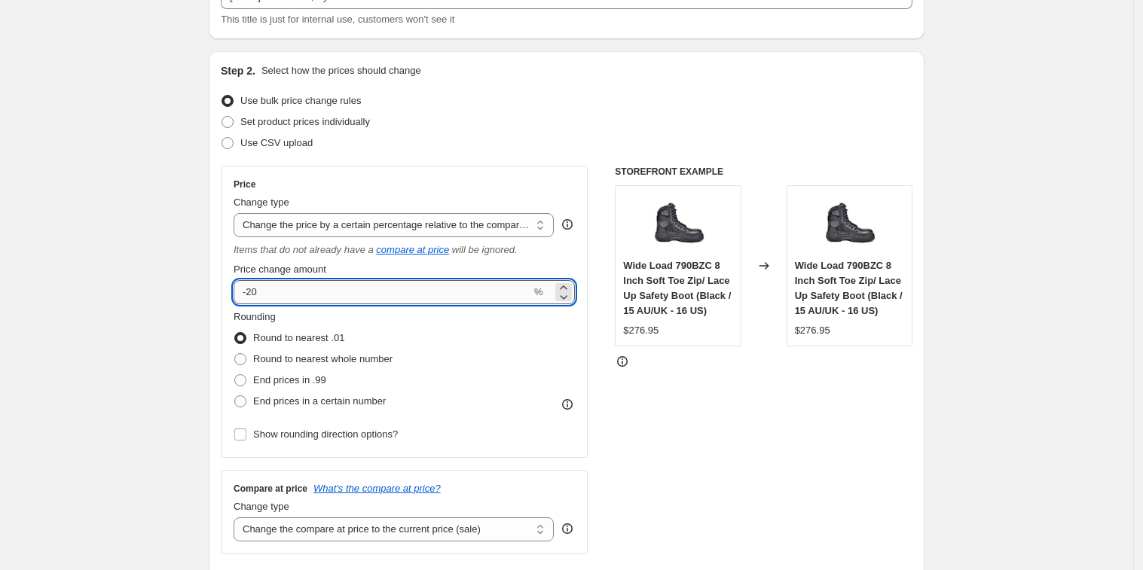
drag, startPoint x: 261, startPoint y: 295, endPoint x: 252, endPoint y: 297, distance: 9.3
click at [252, 297] on input "-20" at bounding box center [383, 292] width 298 height 24
type input "-15"
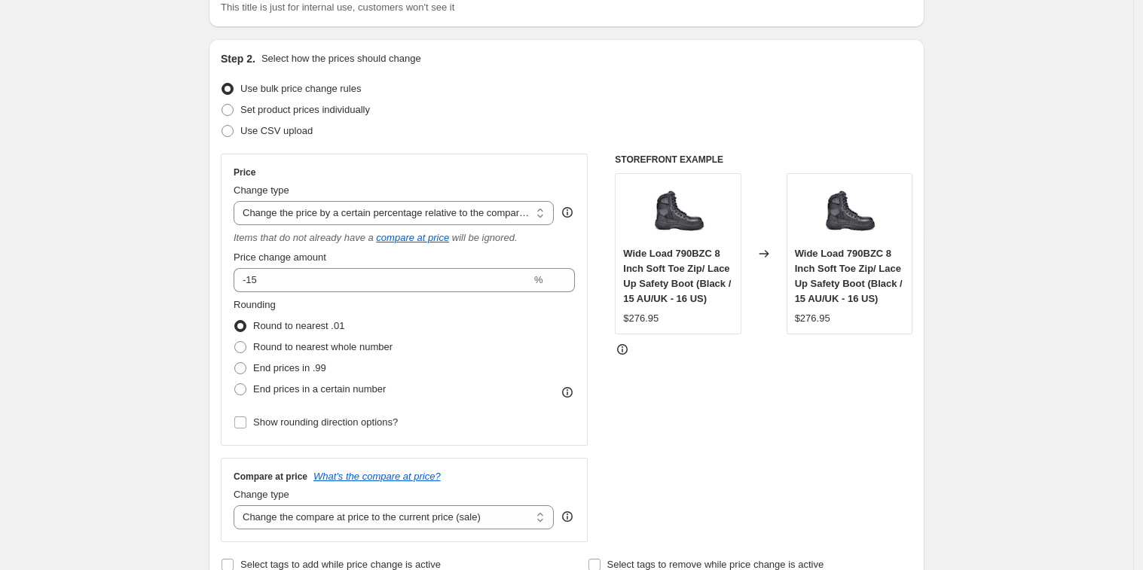
scroll to position [209, 0]
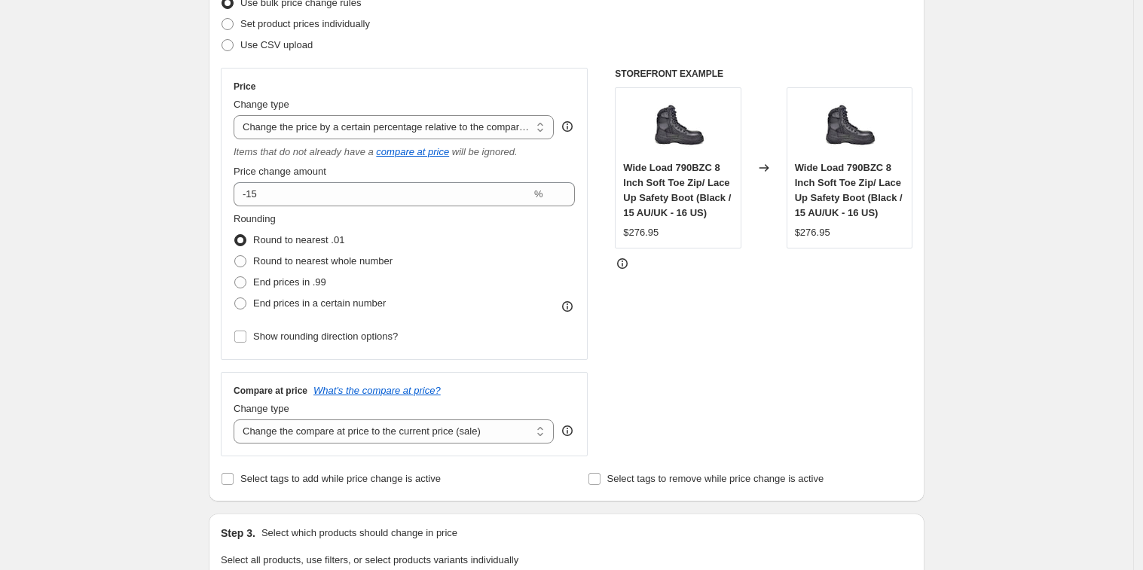
click at [780, 419] on div "STOREFRONT EXAMPLE Wide Load 790BZC 8 Inch Soft Toe Zip/ Lace Up Safety Boot (B…" at bounding box center [764, 262] width 298 height 389
click at [442, 434] on select "Change the compare at price to the current price (sale) Change the compare at p…" at bounding box center [394, 432] width 320 height 24
select select "no_change"
click at [238, 420] on select "Change the compare at price to the current price (sale) Change the compare at p…" at bounding box center [394, 432] width 320 height 24
click at [684, 382] on div "STOREFRONT EXAMPLE Wide Load 790BZC 8 Inch Soft Toe Zip/ Lace Up Safety Boot (B…" at bounding box center [764, 262] width 298 height 389
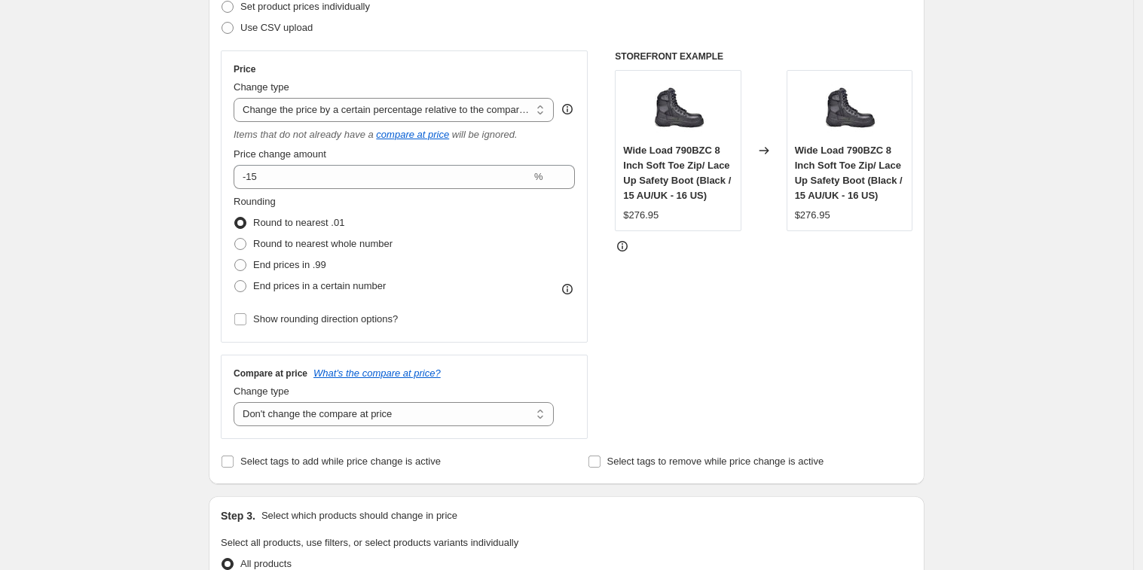
scroll to position [601, 0]
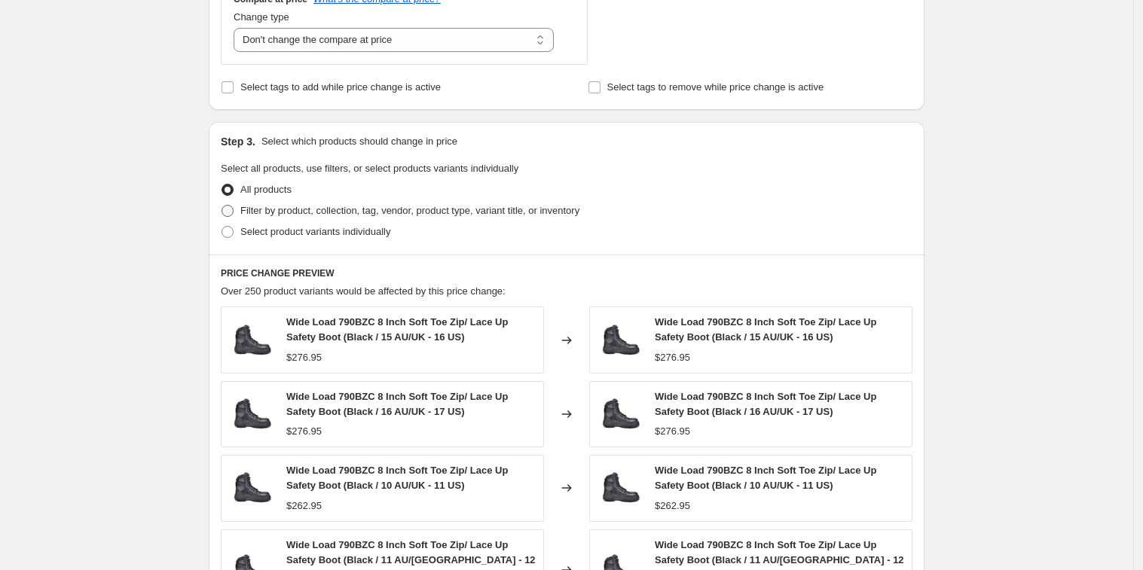
click at [312, 214] on span "Filter by product, collection, tag, vendor, product type, variant title, or inv…" at bounding box center [409, 210] width 339 height 11
click at [222, 206] on input "Filter by product, collection, tag, vendor, product type, variant title, or inv…" at bounding box center [222, 205] width 1 height 1
radio input "true"
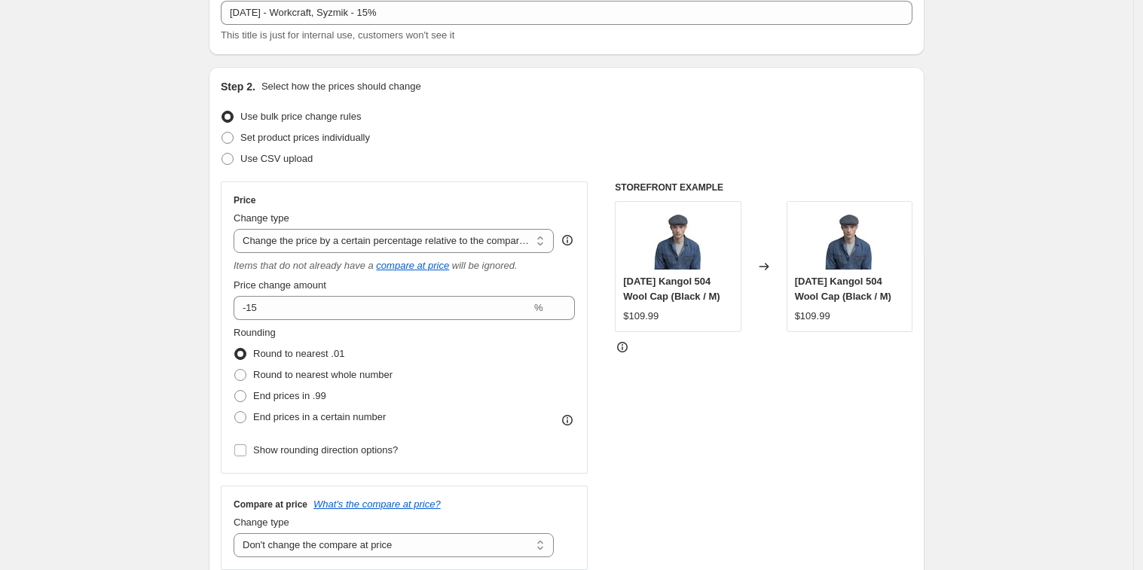
scroll to position [96, 0]
click at [510, 246] on select "Change the price to a certain amount Change the price by a certain amount Chang…" at bounding box center [394, 240] width 320 height 24
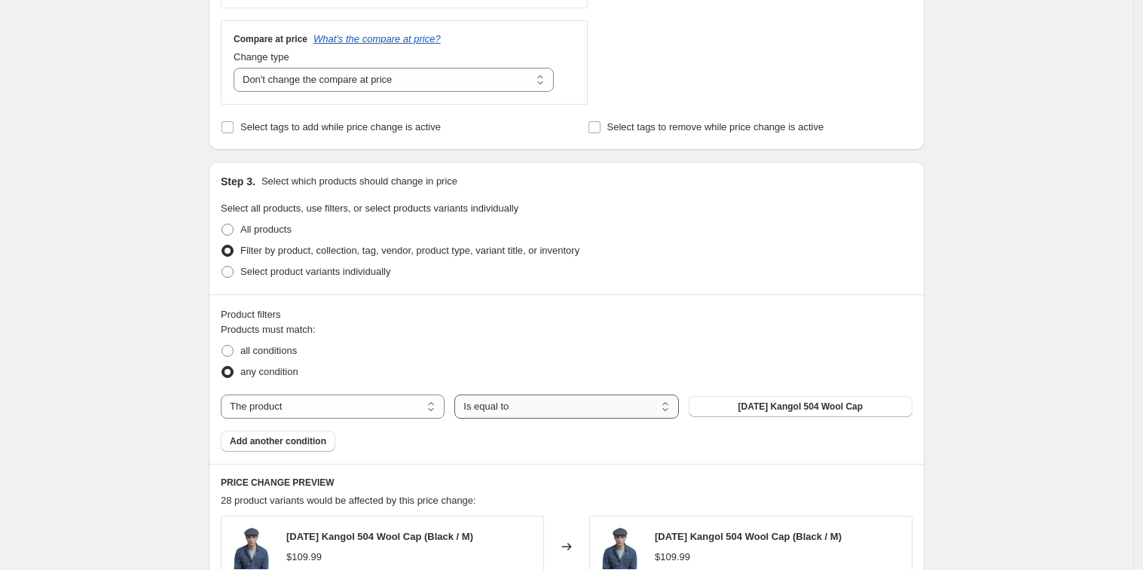
scroll to position [566, 0]
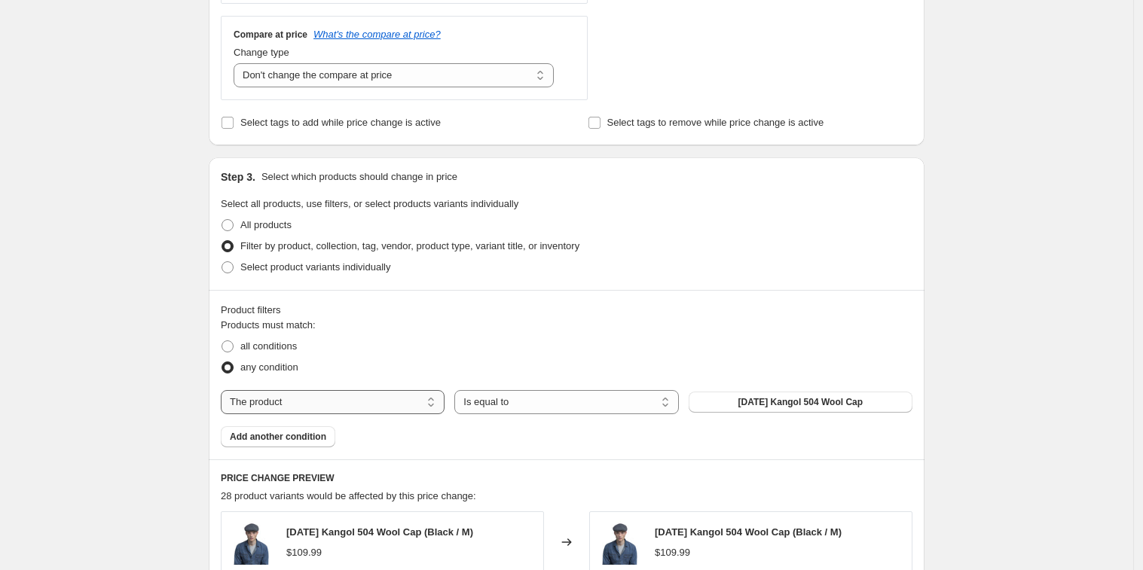
click at [406, 405] on select "The product The product's collection The product's tag The product's vendor The…" at bounding box center [333, 402] width 224 height 24
select select "vendor"
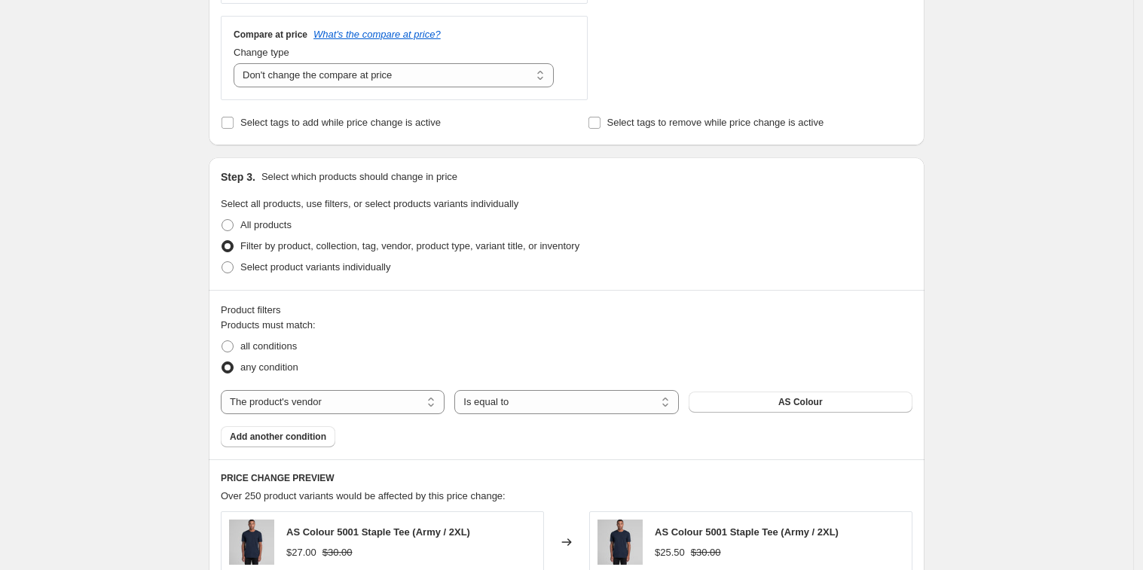
click at [730, 405] on button "AS Colour" at bounding box center [801, 402] width 224 height 21
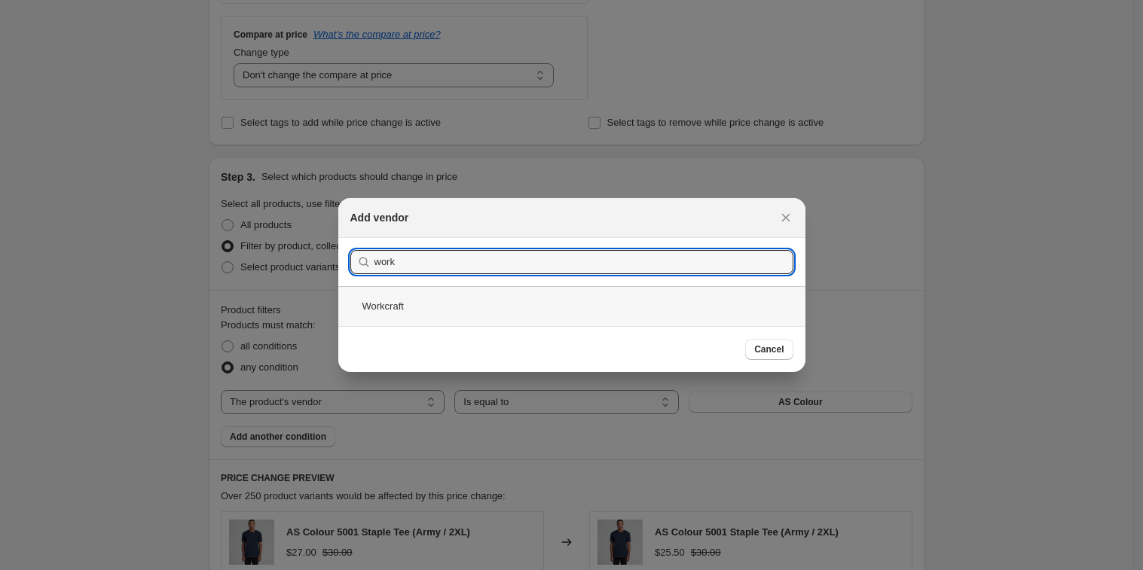
type input "work"
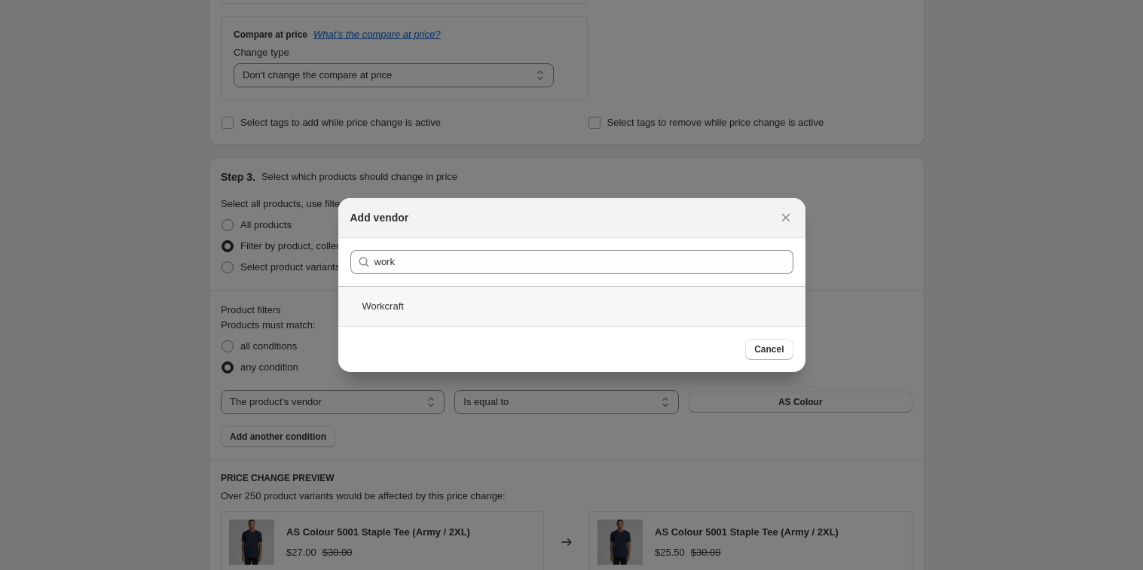
click at [434, 303] on div "Workcraft" at bounding box center [571, 306] width 467 height 40
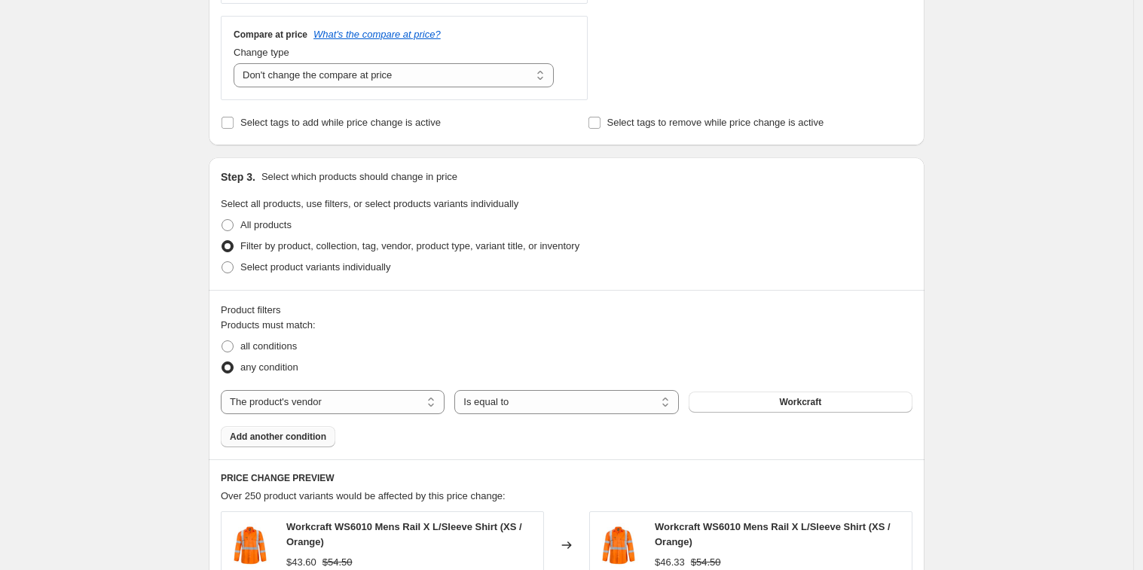
click at [303, 438] on span "Add another condition" at bounding box center [278, 437] width 96 height 12
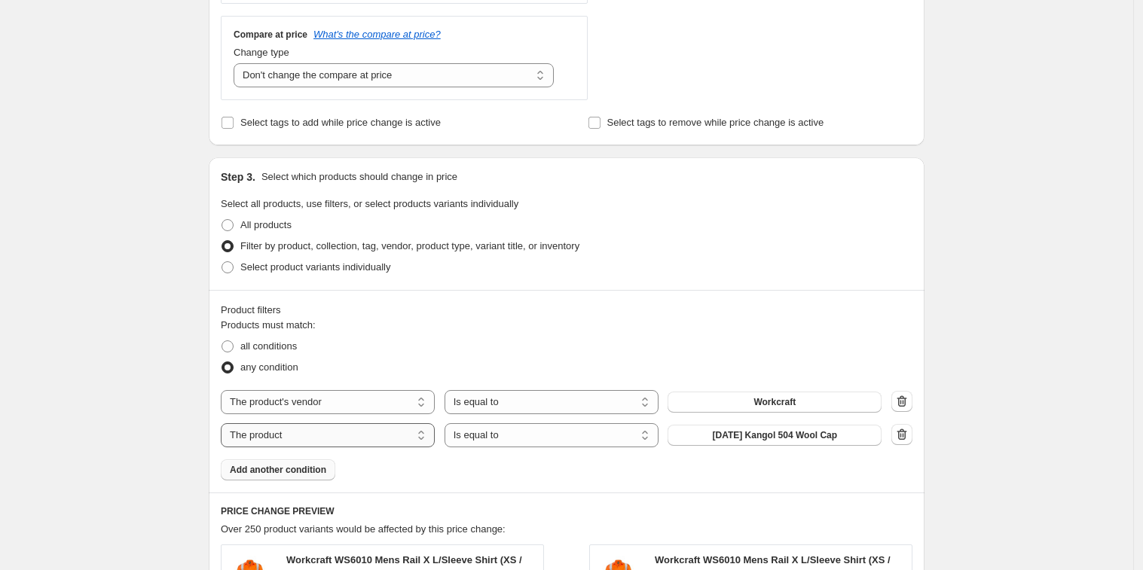
click at [373, 436] on select "The product The product's collection The product's tag The product's vendor The…" at bounding box center [328, 435] width 214 height 24
select select "vendor"
click at [784, 433] on span "AS Colour" at bounding box center [775, 436] width 44 height 12
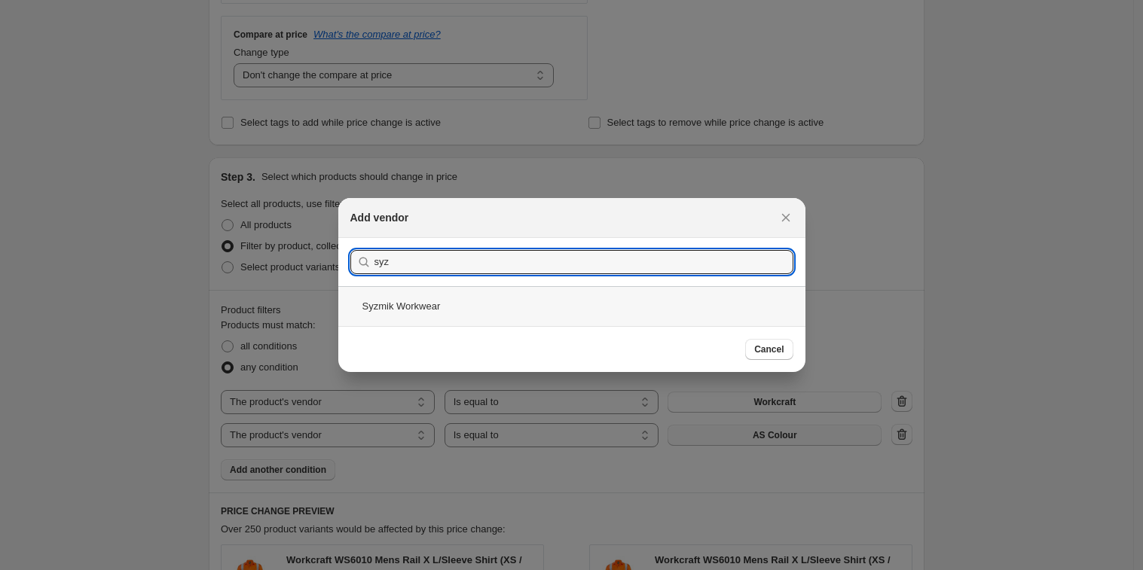
type input "syz"
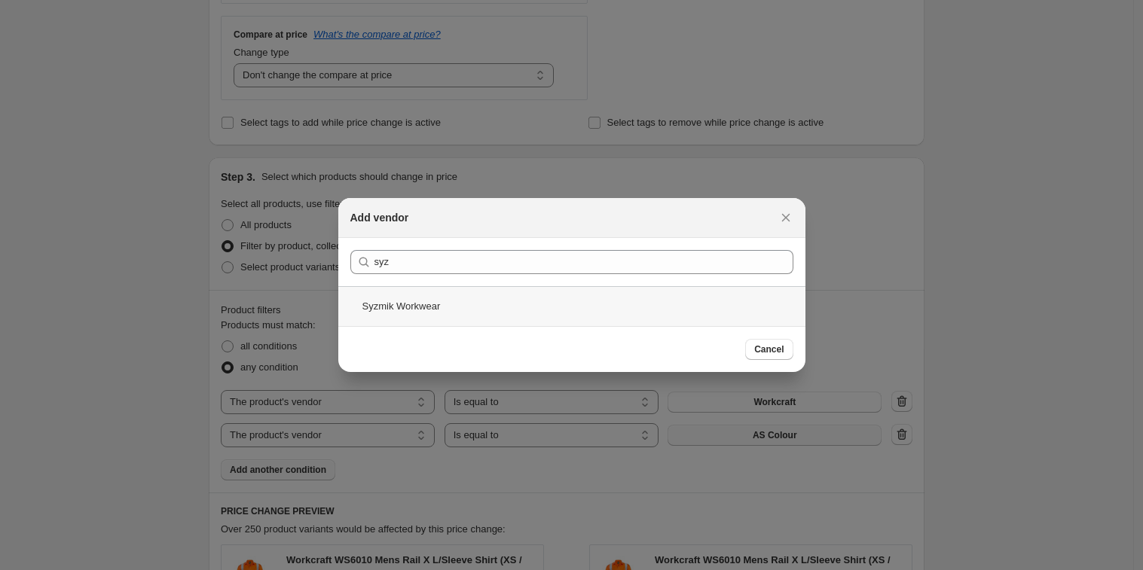
click at [448, 301] on div "Syzmik Workwear" at bounding box center [571, 306] width 467 height 40
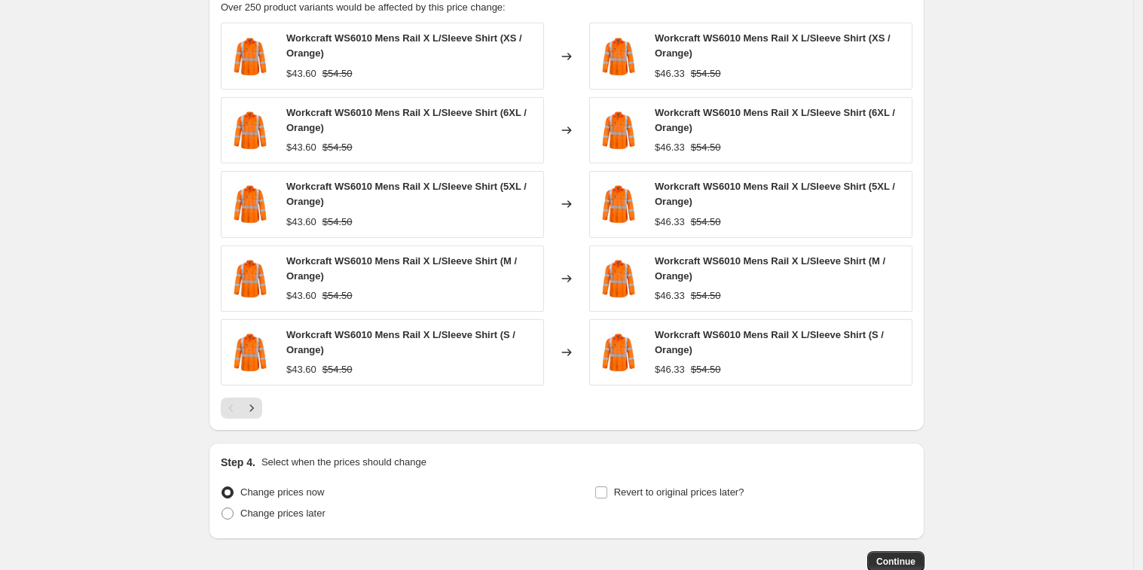
scroll to position [1183, 0]
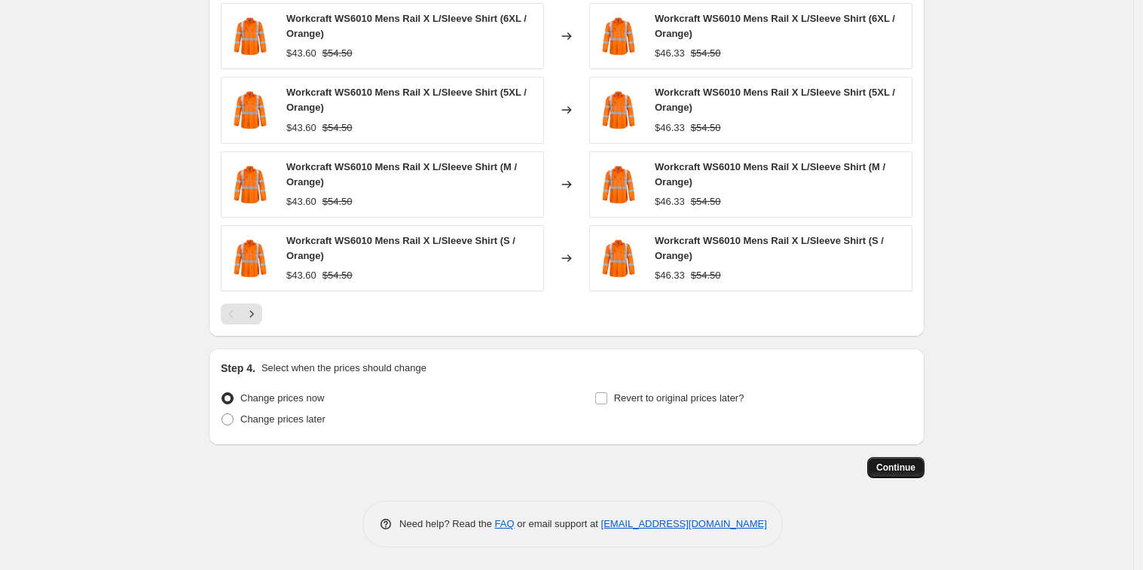
click at [889, 470] on span "Continue" at bounding box center [895, 468] width 39 height 12
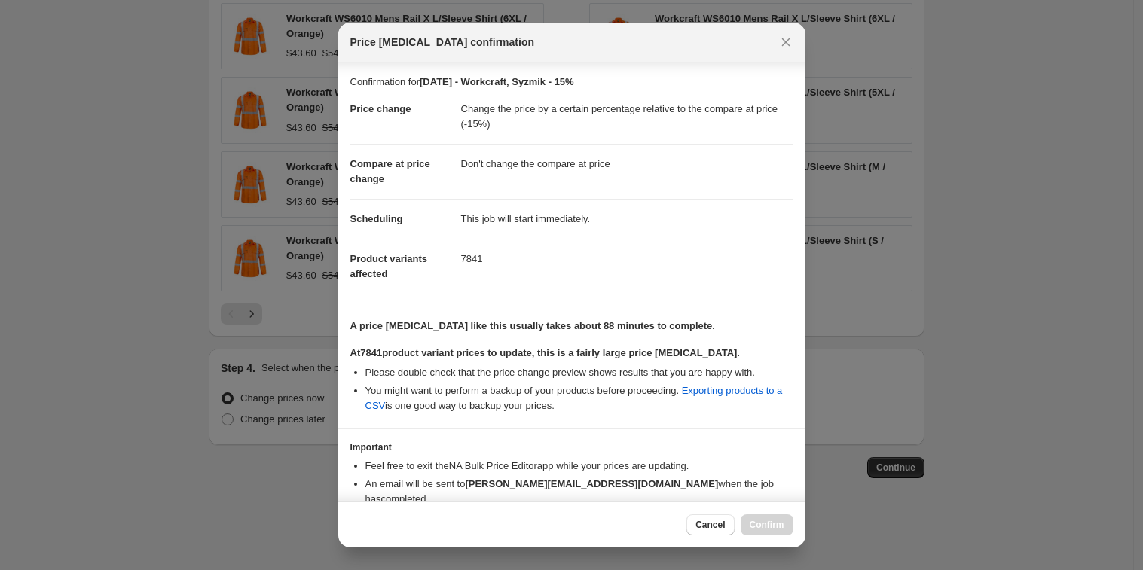
scroll to position [84, 0]
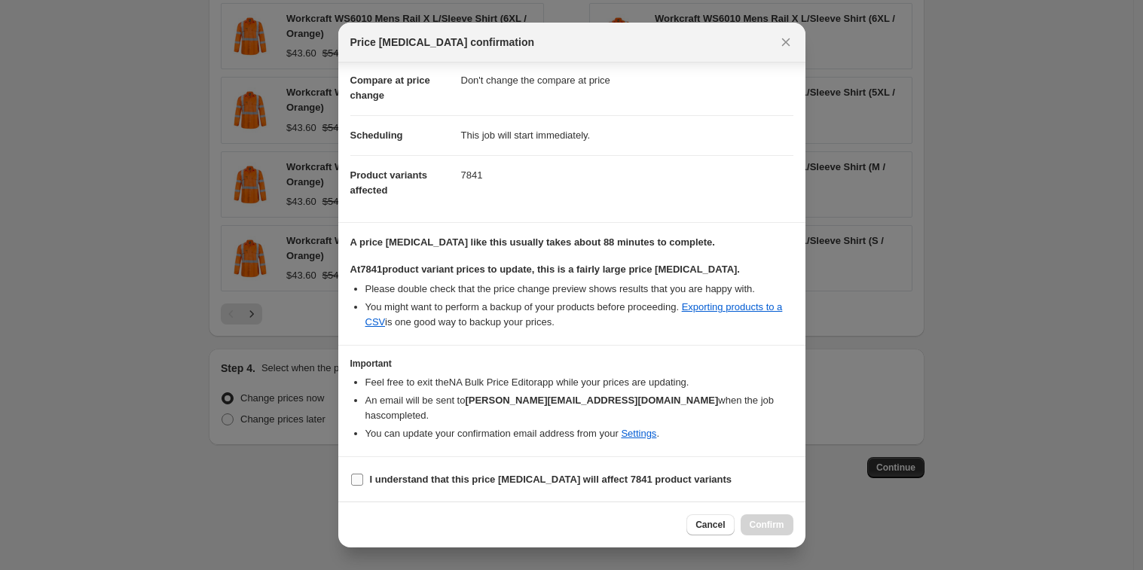
click at [356, 481] on input "I understand that this price change job will affect 7841 product variants" at bounding box center [357, 480] width 12 height 12
checkbox input "true"
click at [775, 525] on span "Confirm" at bounding box center [767, 525] width 35 height 12
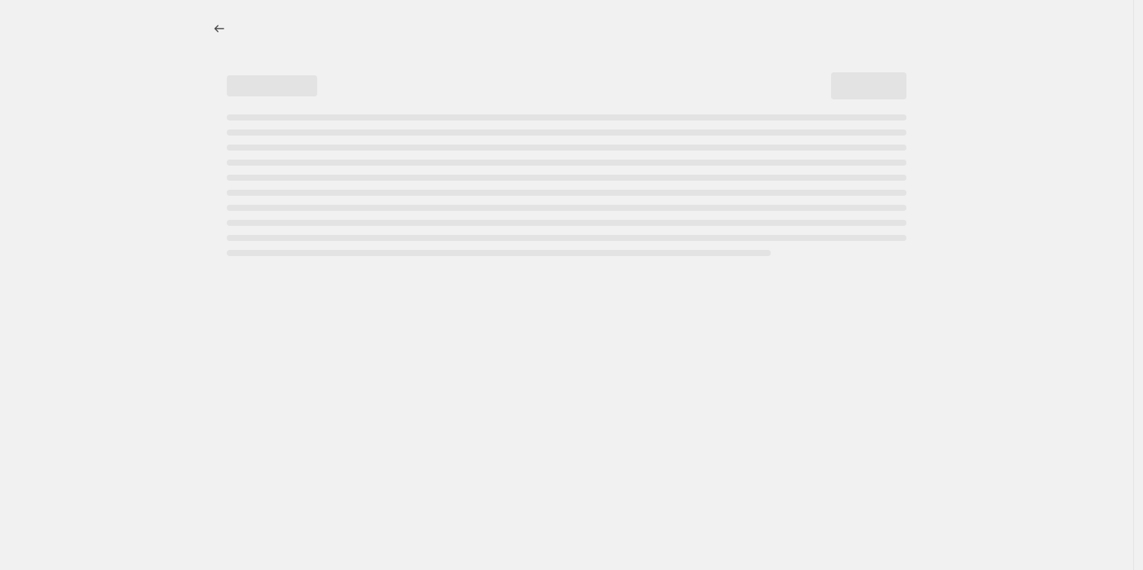
select select "pcap"
select select "no_change"
select select "vendor"
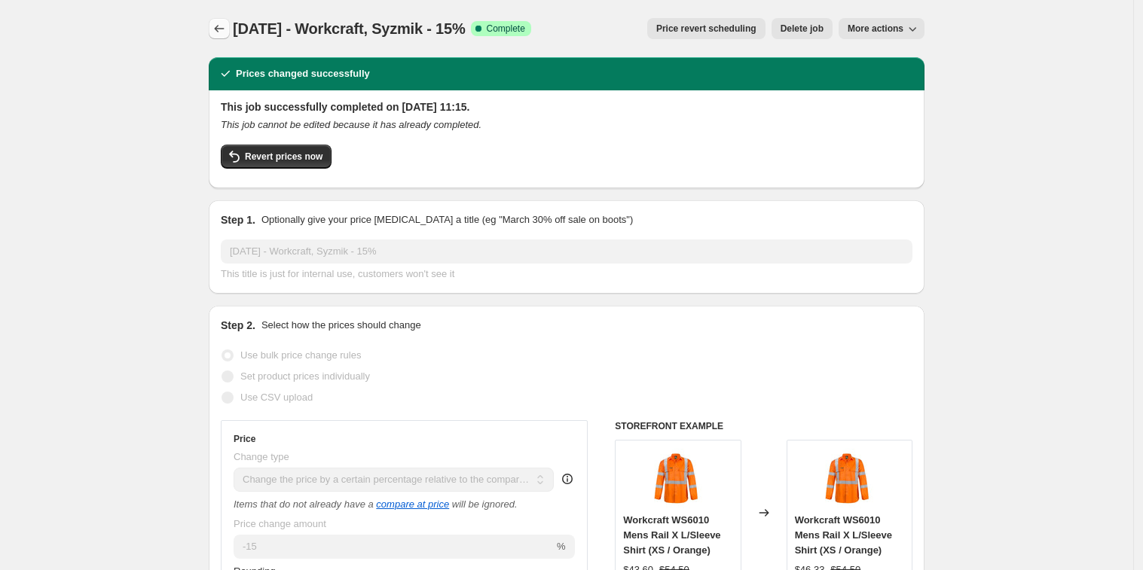
click at [218, 33] on icon "Price change jobs" at bounding box center [219, 28] width 15 height 15
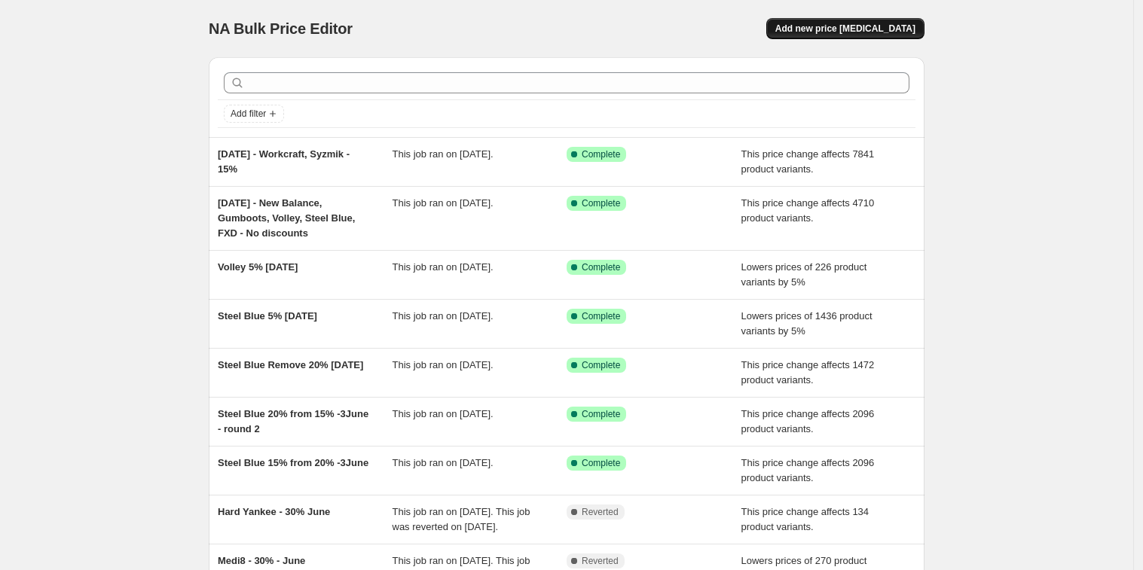
click at [870, 28] on span "Add new price [MEDICAL_DATA]" at bounding box center [845, 29] width 140 height 12
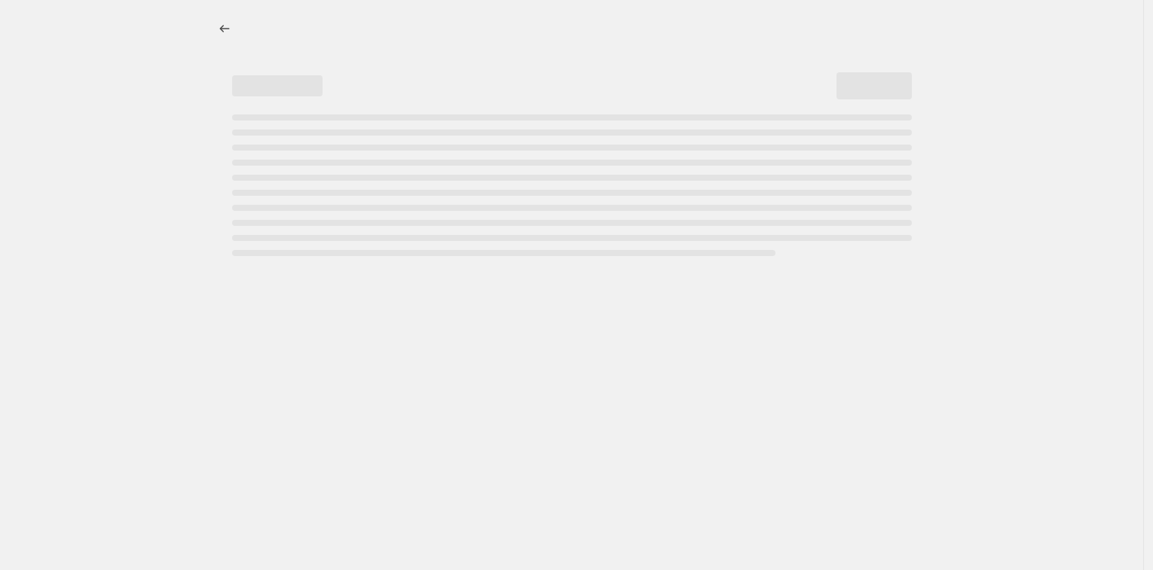
select select "percentage"
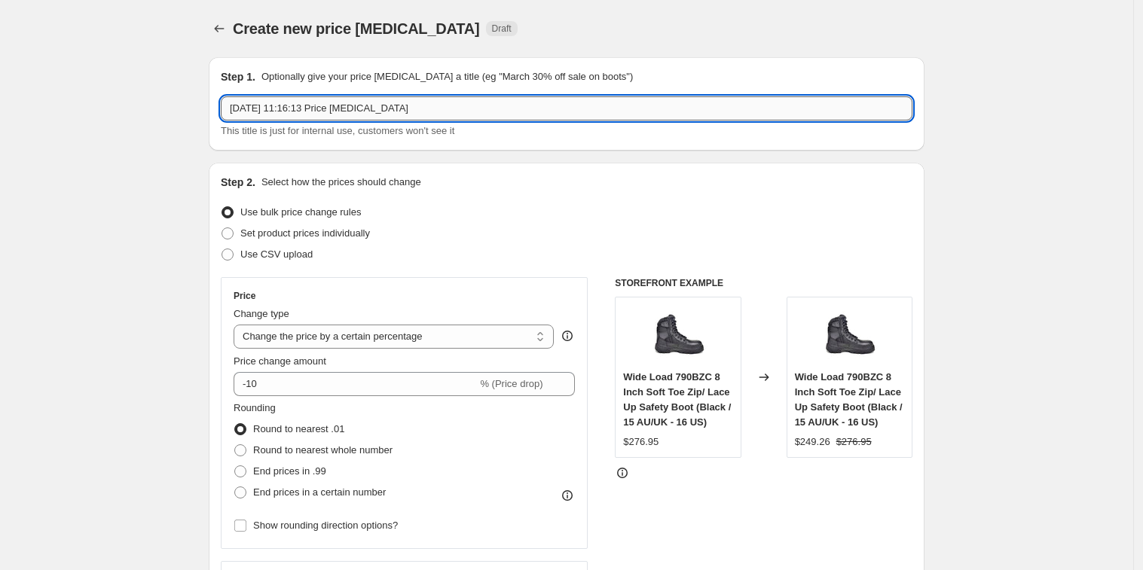
click at [442, 114] on input "[DATE] 11:16:13 Price [MEDICAL_DATA]" at bounding box center [567, 108] width 692 height 24
click at [458, 113] on input "[DATE] 11:16:13 Price [MEDICAL_DATA]" at bounding box center [567, 108] width 692 height 24
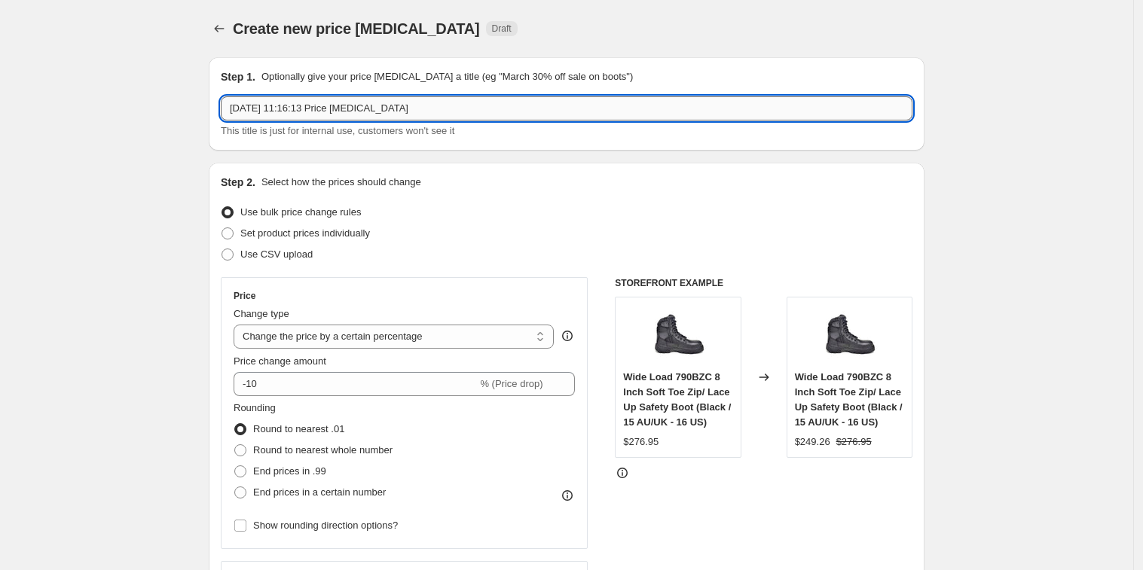
click at [458, 113] on input "[DATE] 11:16:13 Price [MEDICAL_DATA]" at bounding box center [567, 108] width 692 height 24
paste input "Chefcraft"
type input "[DATE] - Chefcraft - 20%"
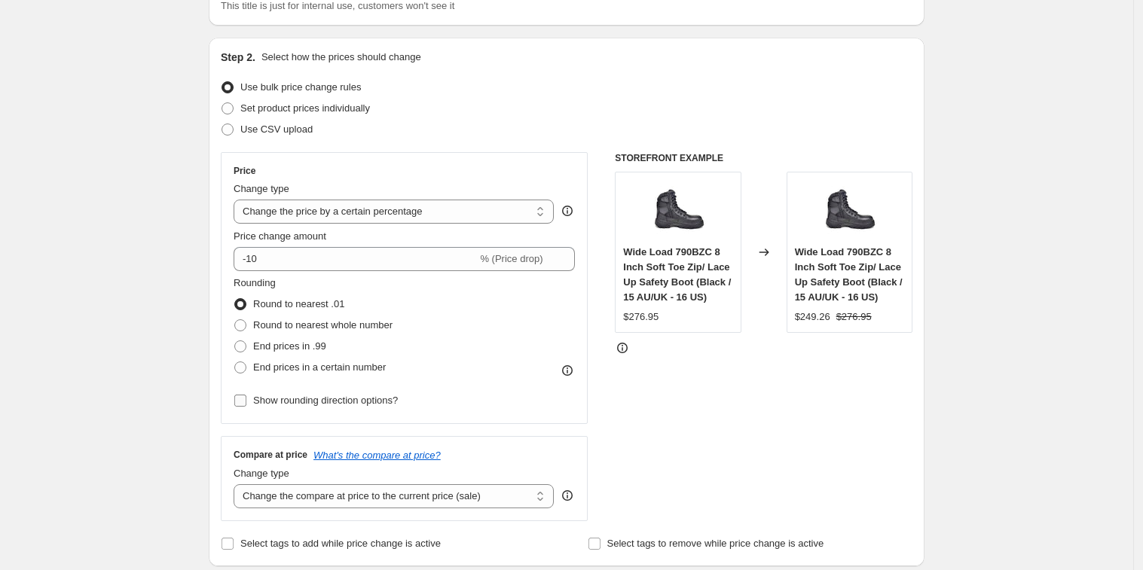
scroll to position [254, 0]
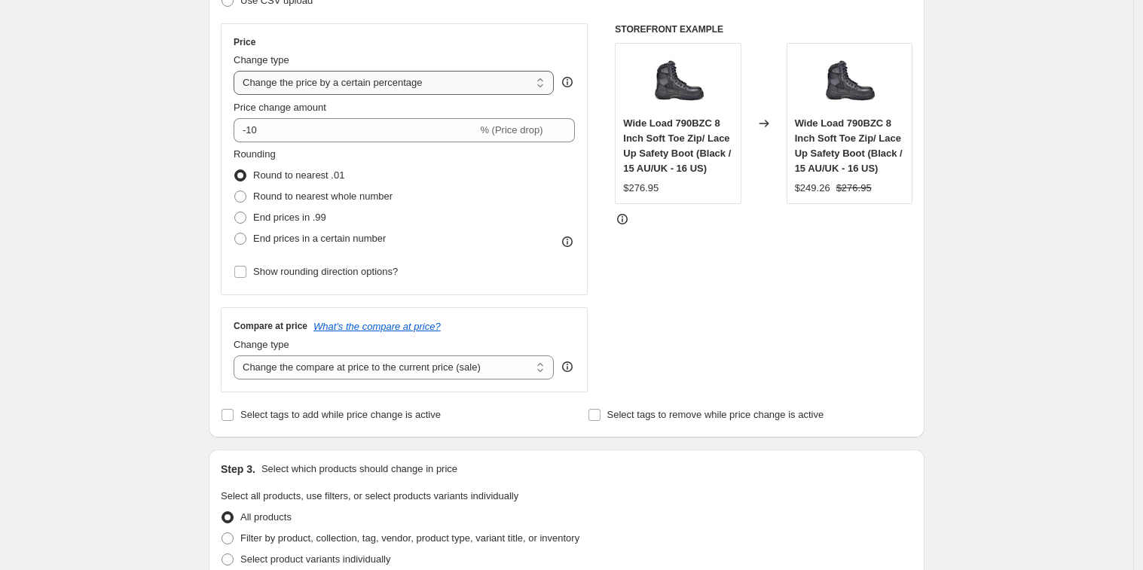
click at [432, 83] on select "Change the price to a certain amount Change the price by a certain amount Chang…" at bounding box center [394, 83] width 320 height 24
select select "pcap"
click at [238, 71] on select "Change the price to a certain amount Change the price by a certain amount Chang…" at bounding box center [394, 83] width 320 height 24
type input "-20"
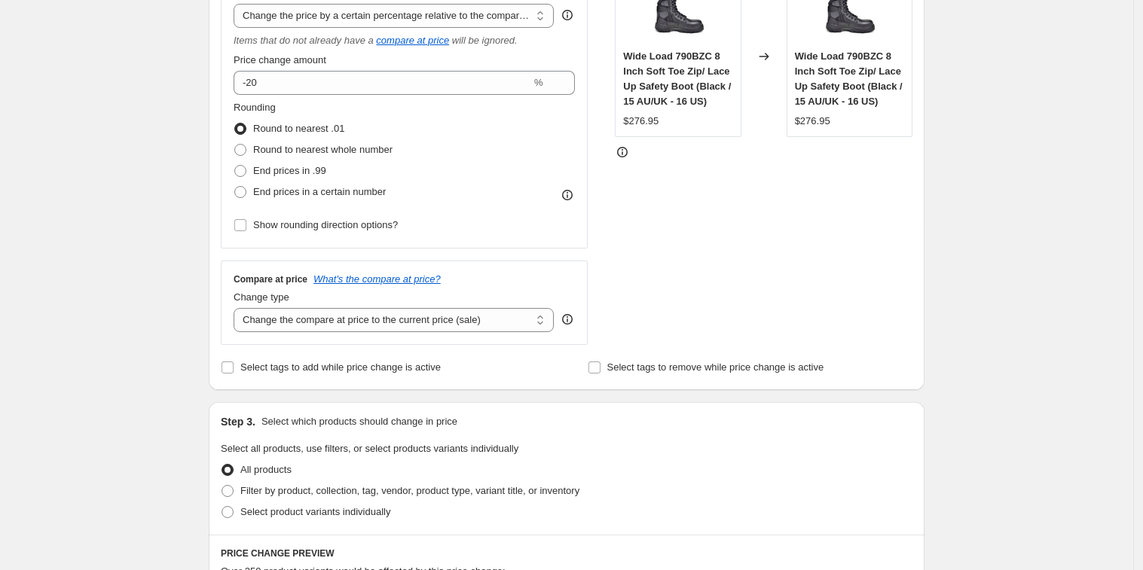
scroll to position [388, 0]
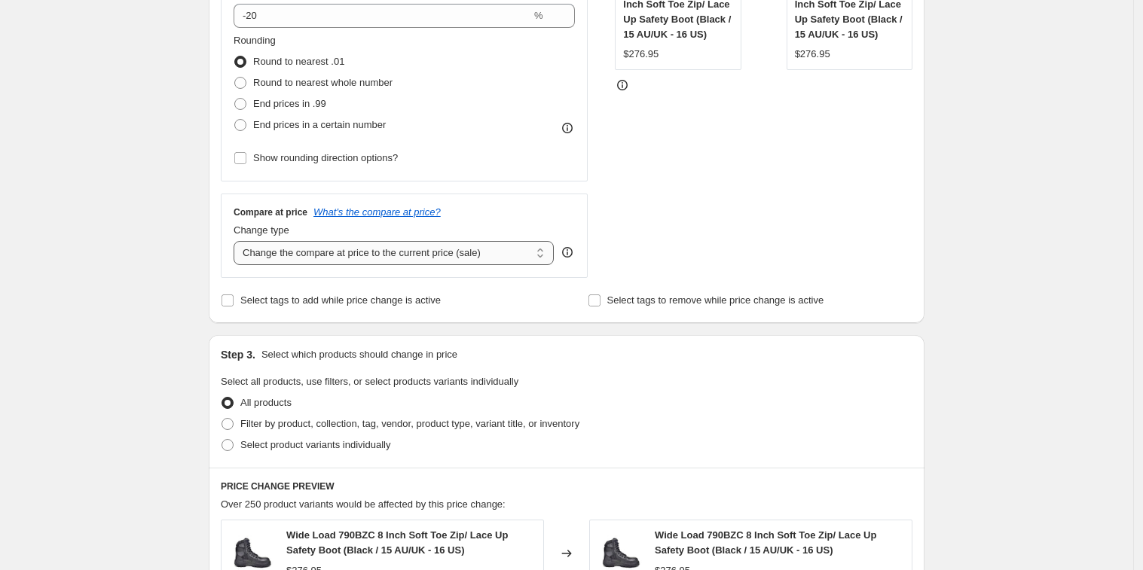
click at [364, 252] on select "Change the compare at price to the current price (sale) Change the compare at p…" at bounding box center [394, 253] width 320 height 24
select select "no_change"
click at [238, 241] on select "Change the compare at price to the current price (sale) Change the compare at p…" at bounding box center [394, 253] width 320 height 24
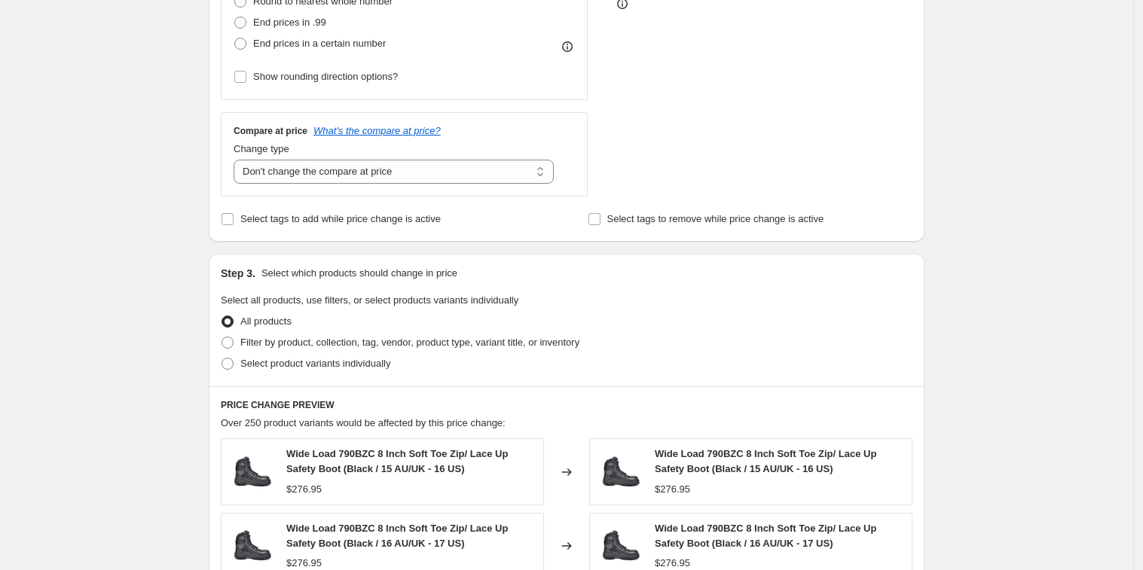
scroll to position [520, 0]
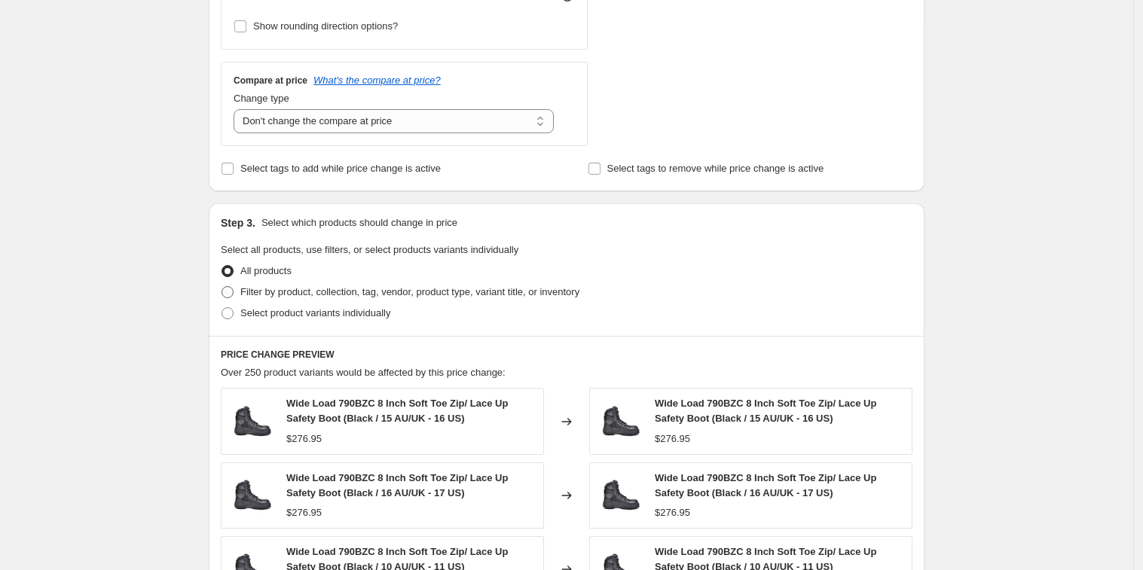
click at [231, 290] on span at bounding box center [228, 292] width 12 height 12
click at [222, 287] on input "Filter by product, collection, tag, vendor, product type, variant title, or inv…" at bounding box center [222, 286] width 1 height 1
radio input "true"
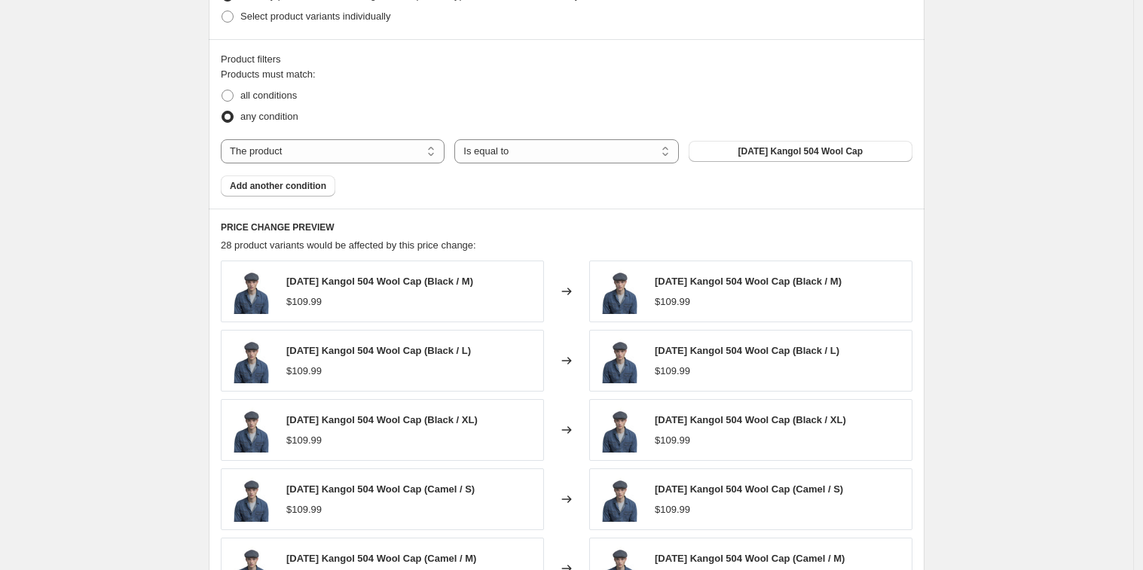
scroll to position [824, 0]
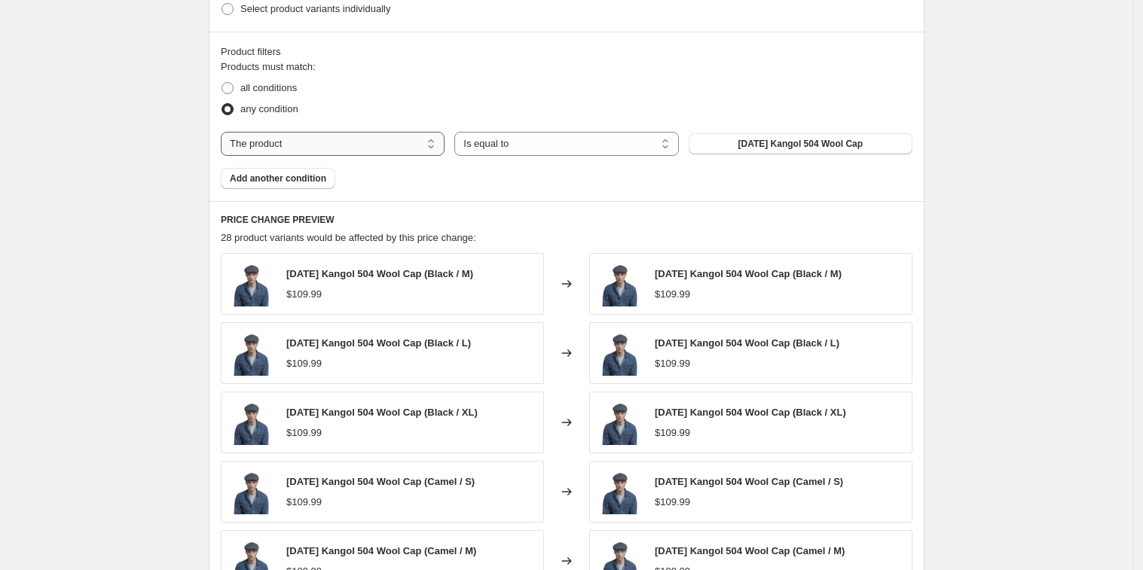
click at [412, 139] on select "The product The product's collection The product's tag The product's vendor The…" at bounding box center [333, 144] width 224 height 24
select select "vendor"
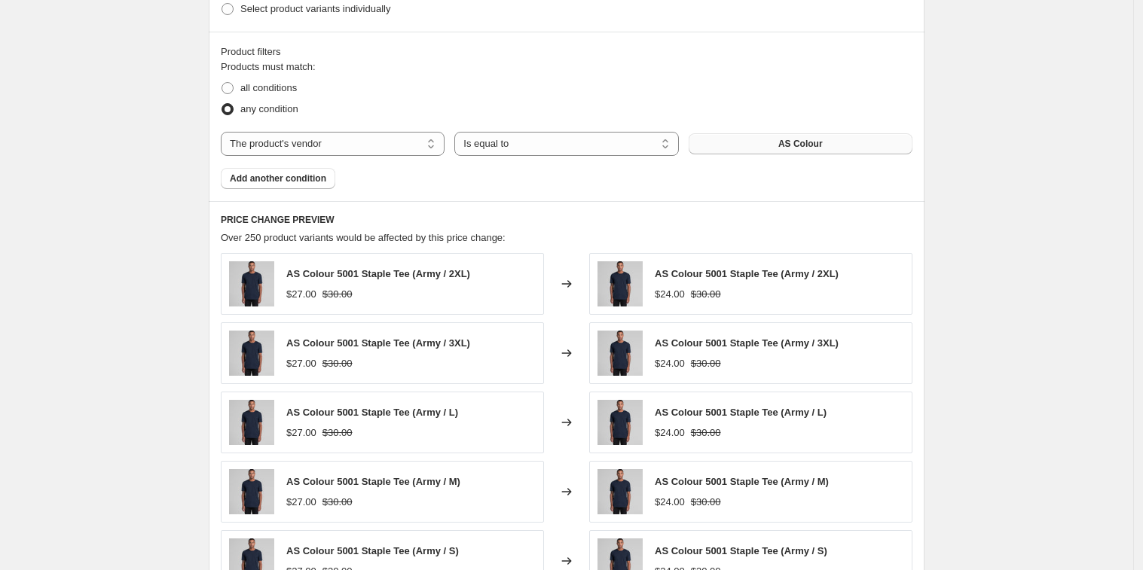
click at [750, 148] on button "AS Colour" at bounding box center [801, 143] width 224 height 21
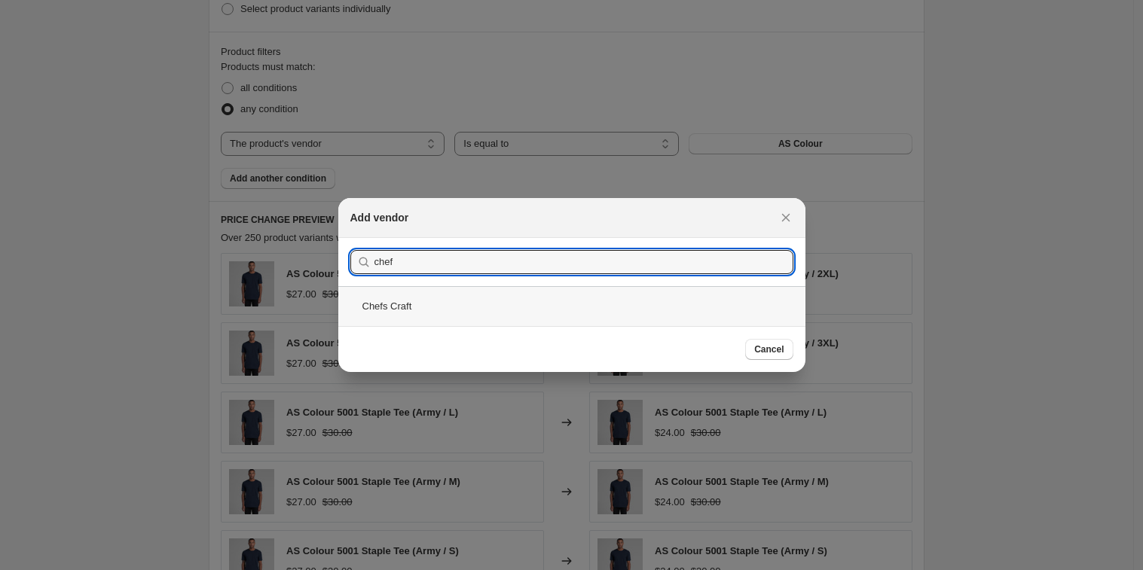
type input "chef"
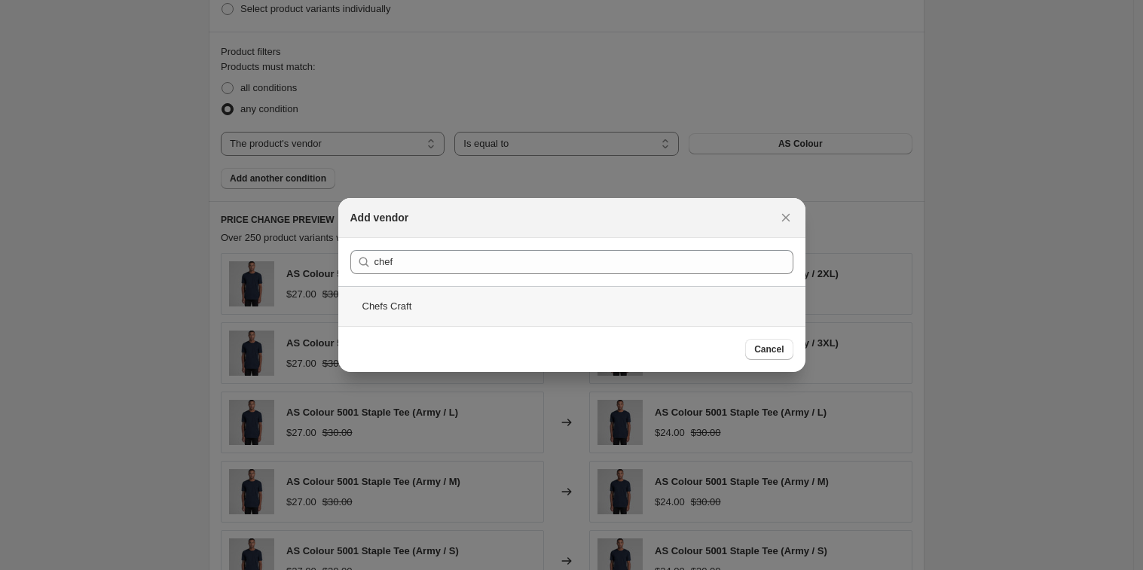
click at [446, 303] on div "Chefs Craft" at bounding box center [571, 306] width 467 height 40
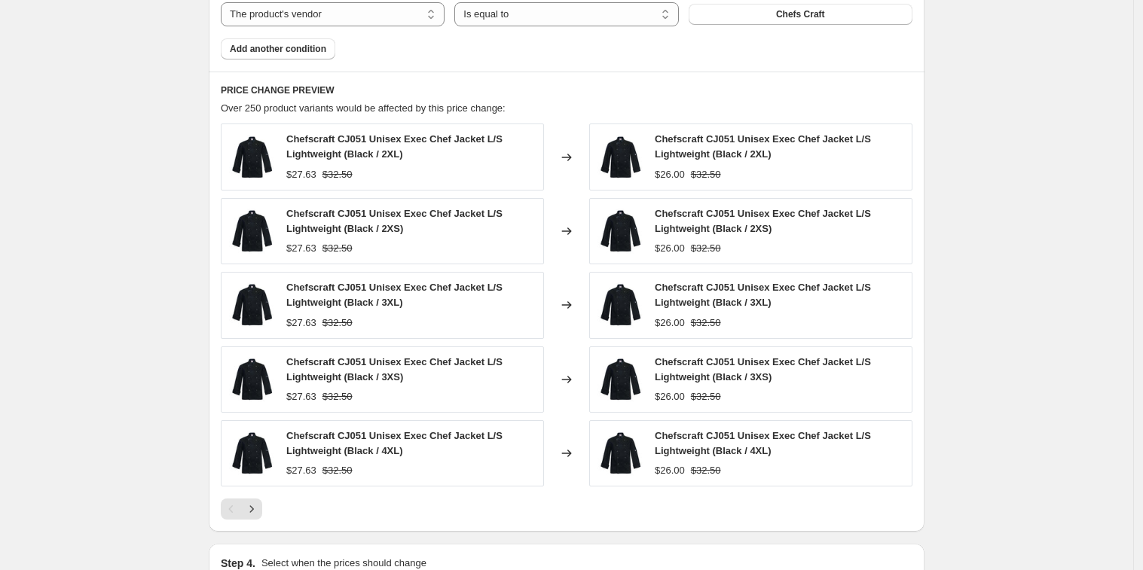
scroll to position [1149, 0]
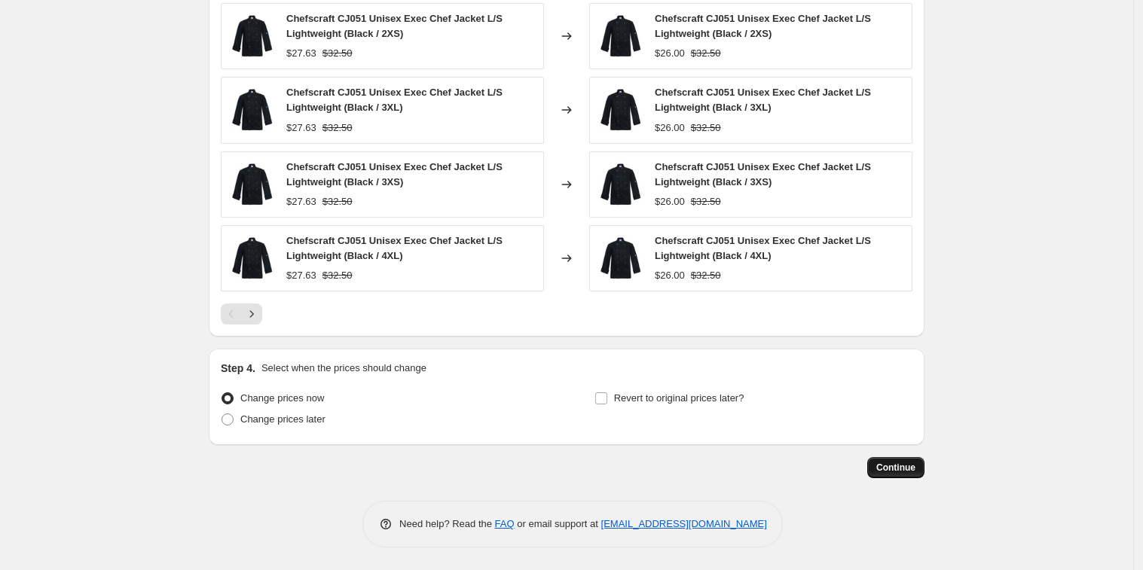
click at [920, 469] on button "Continue" at bounding box center [895, 467] width 57 height 21
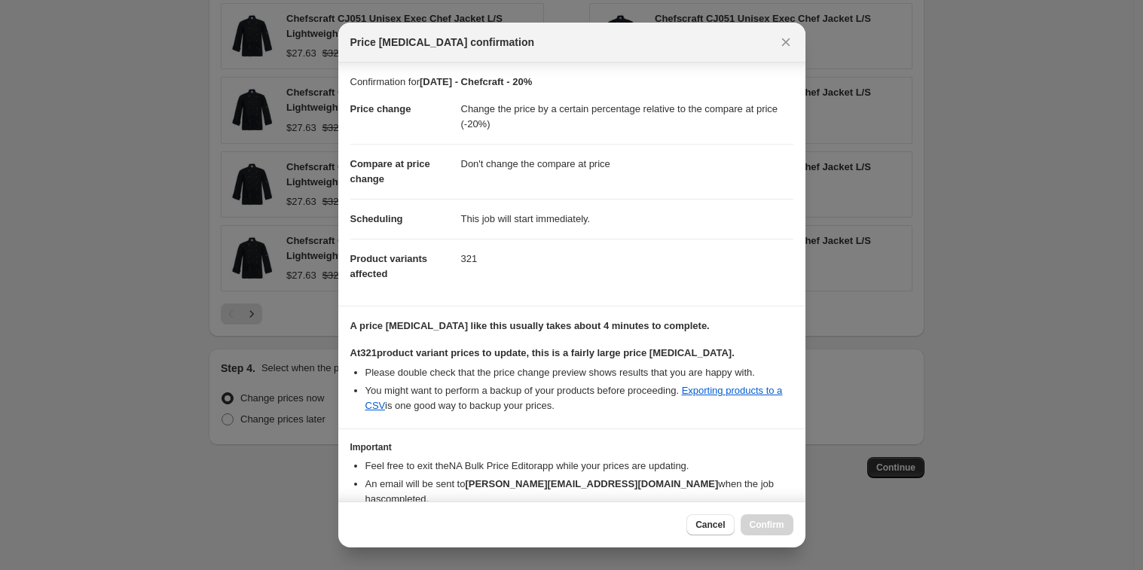
scroll to position [84, 0]
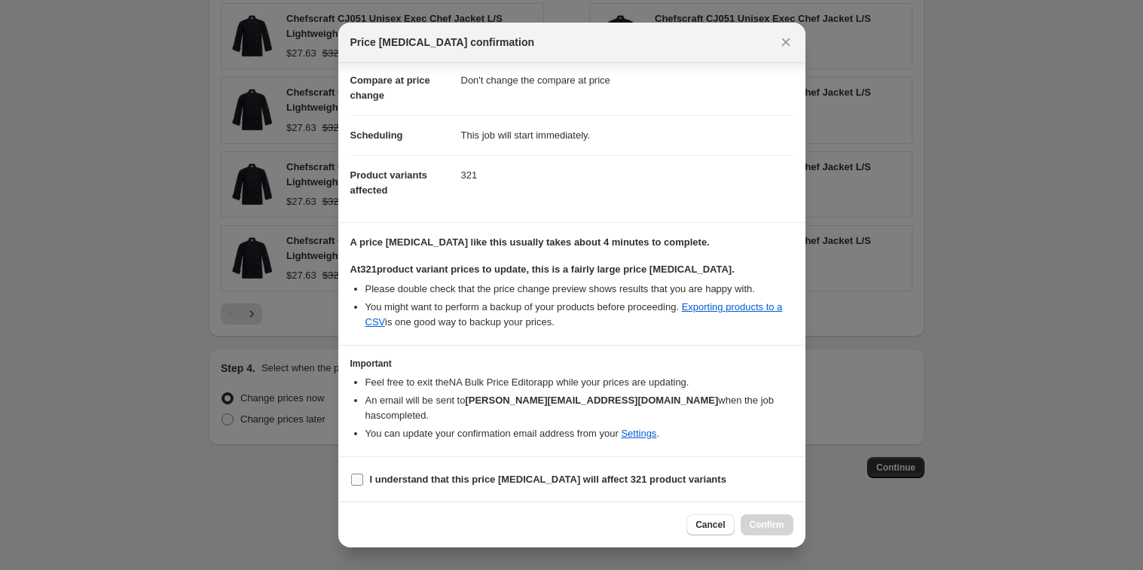
click at [351, 475] on input "I understand that this price [MEDICAL_DATA] will affect 321 product variants" at bounding box center [357, 480] width 12 height 12
checkbox input "true"
click at [758, 521] on span "Confirm" at bounding box center [767, 525] width 35 height 12
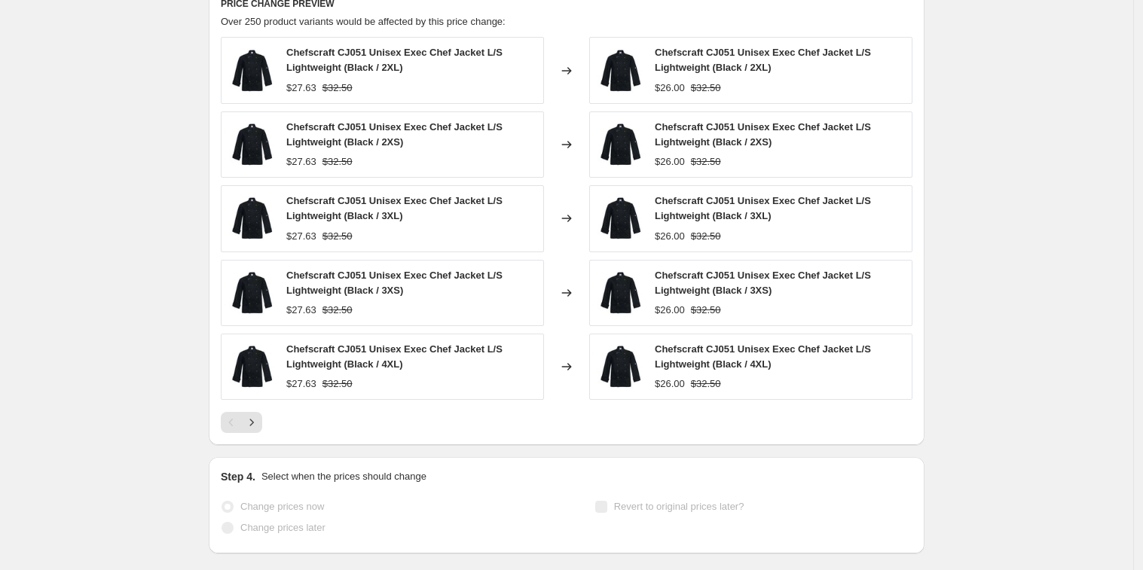
scroll to position [1188, 0]
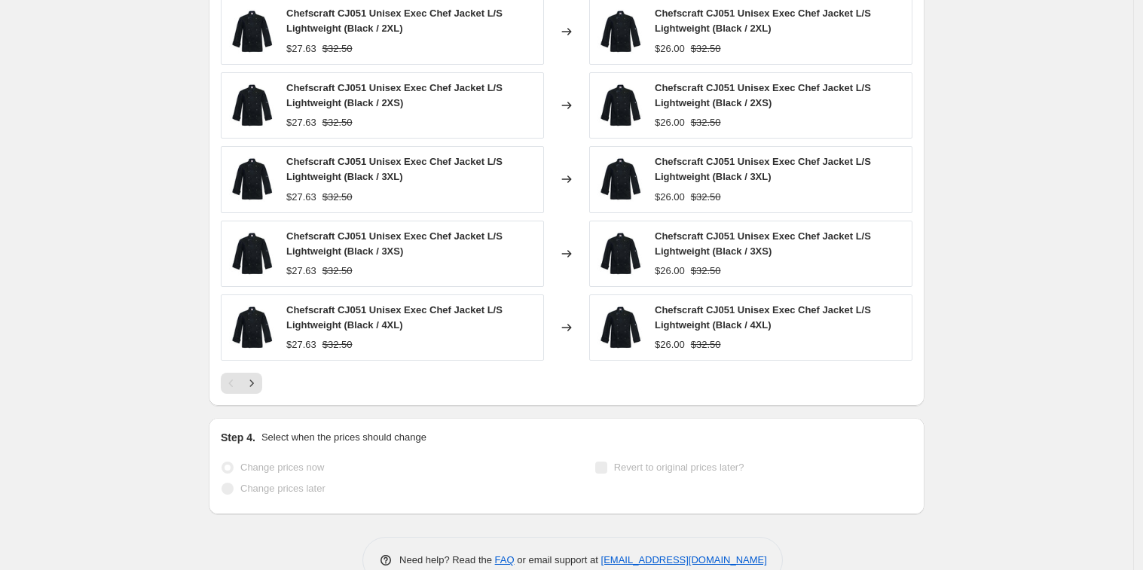
select select "pcap"
select select "no_change"
select select "vendor"
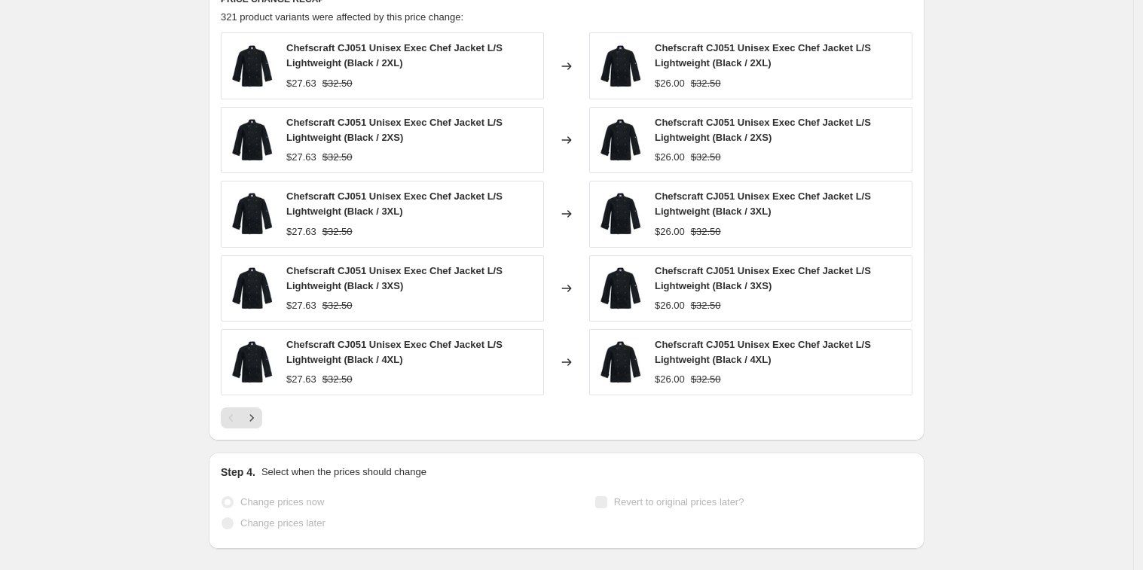
scroll to position [0, 0]
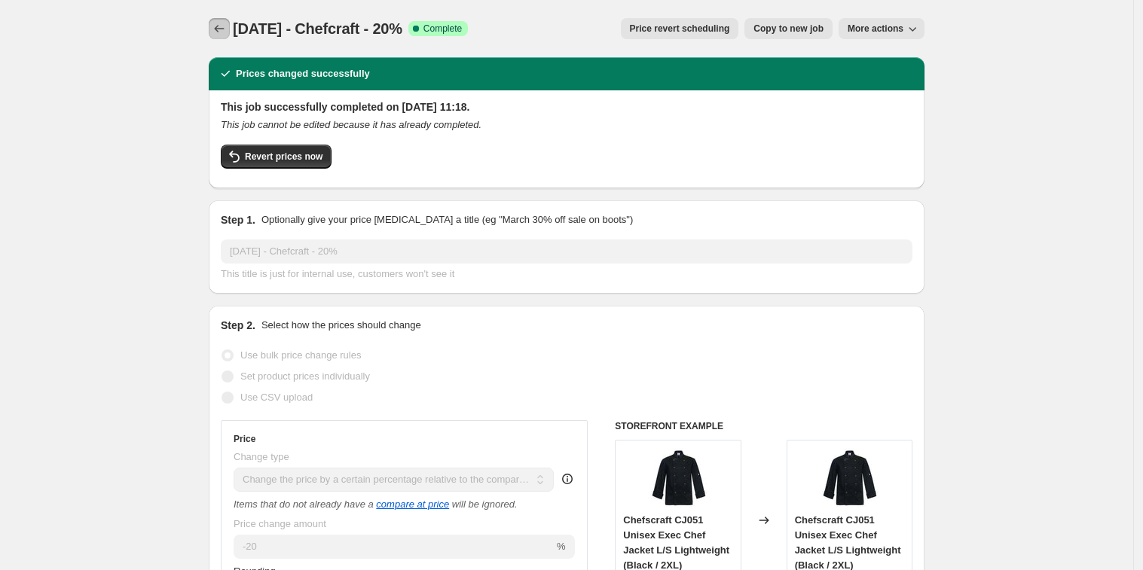
click at [225, 28] on icon "Price change jobs" at bounding box center [219, 28] width 15 height 15
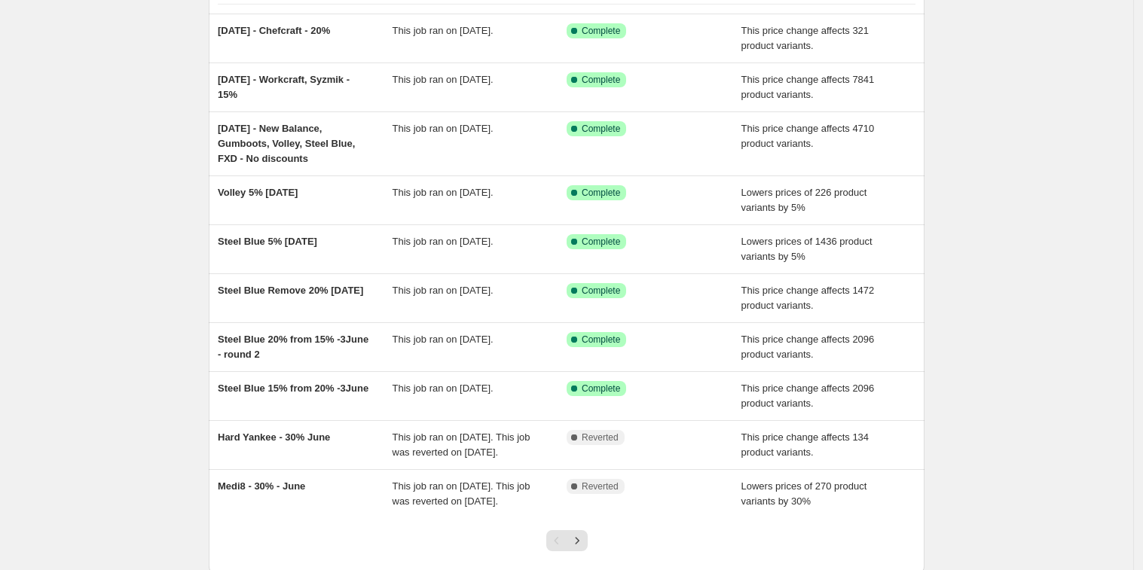
scroll to position [114, 0]
